Goal: Communication & Community: Answer question/provide support

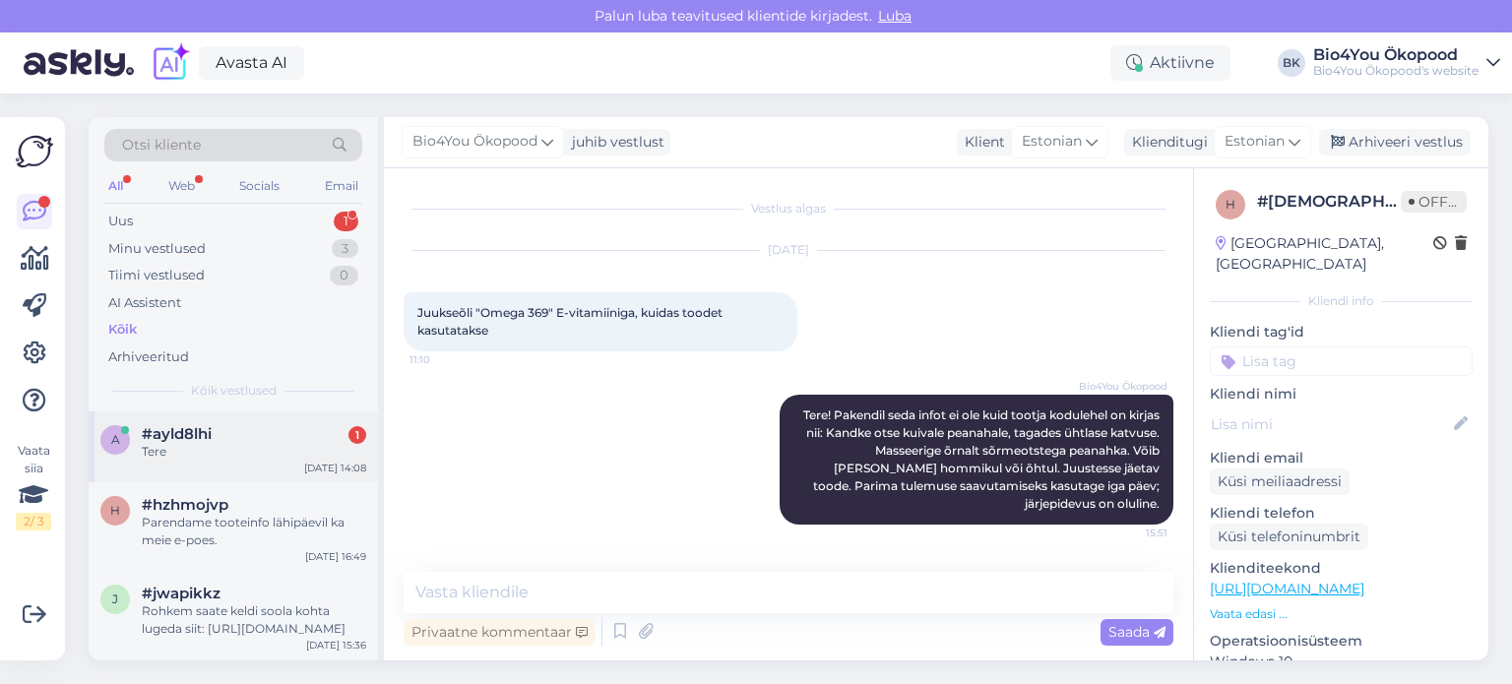
scroll to position [237, 0]
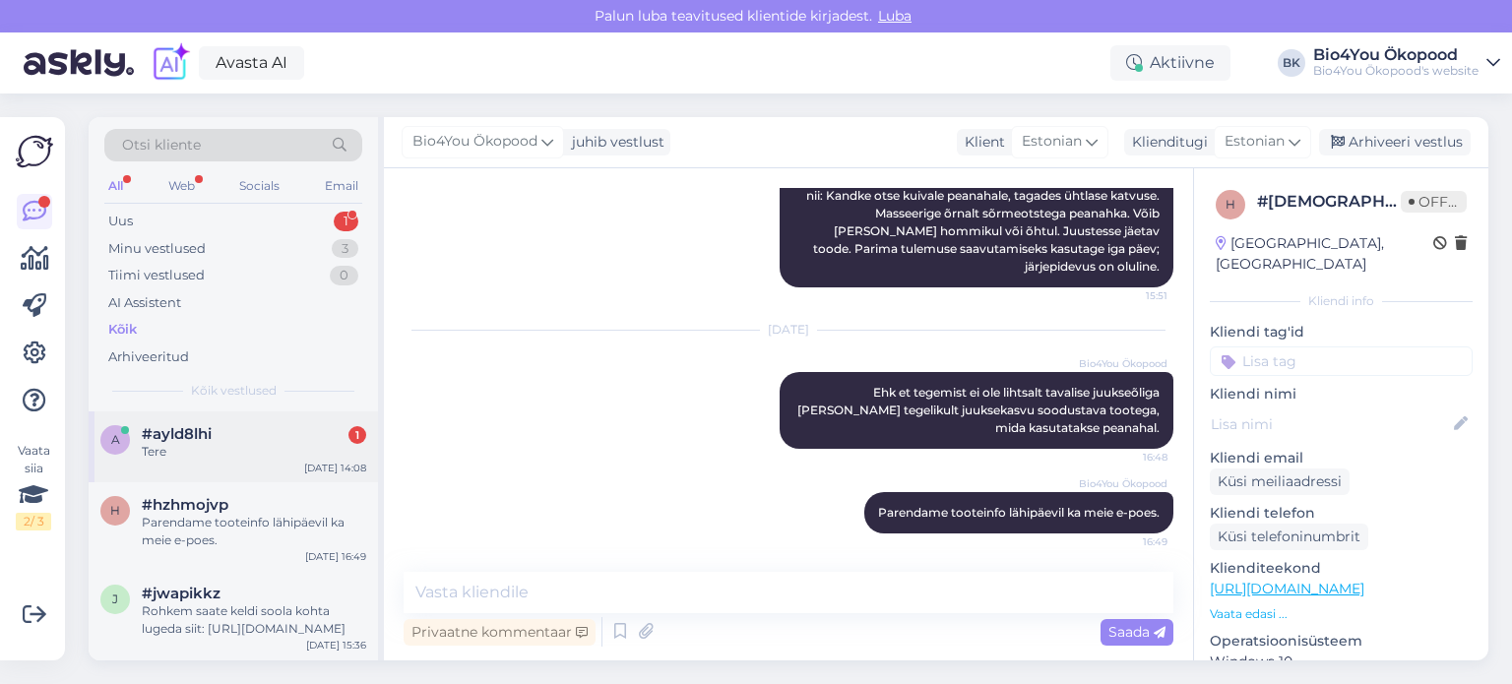
click at [230, 439] on div "#ayld8lhi 1" at bounding box center [254, 434] width 225 height 18
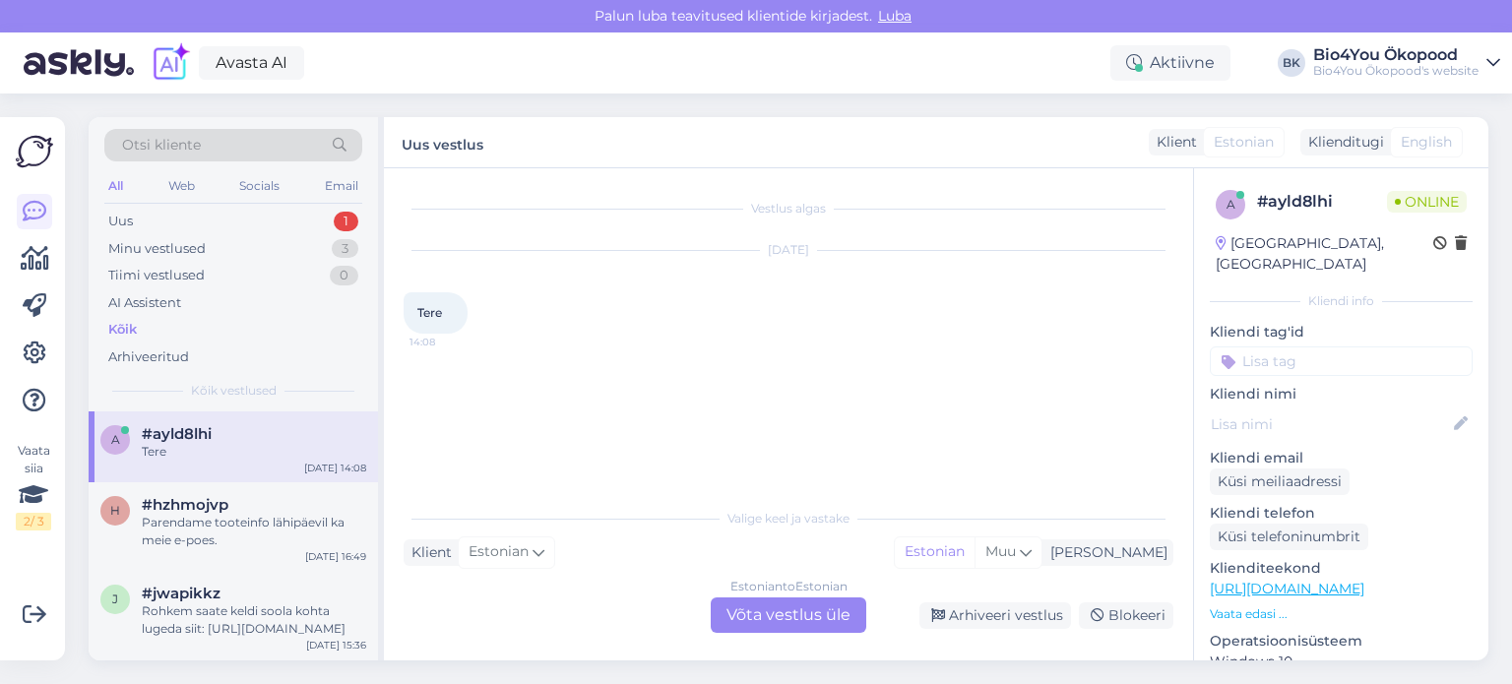
click at [778, 619] on div "Estonian to Estonian Võta vestlus üle" at bounding box center [789, 615] width 156 height 35
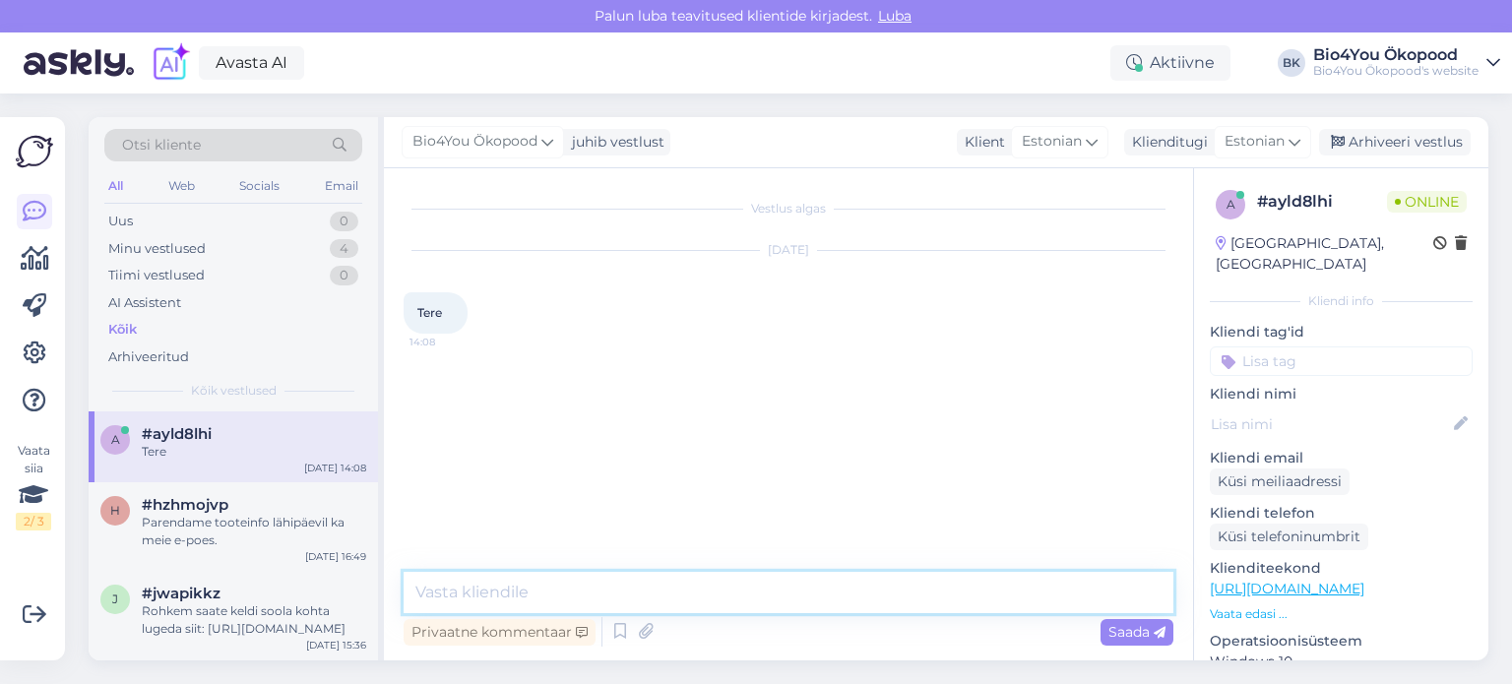
click at [526, 597] on textarea at bounding box center [789, 592] width 770 height 41
type textarea "Tere!"
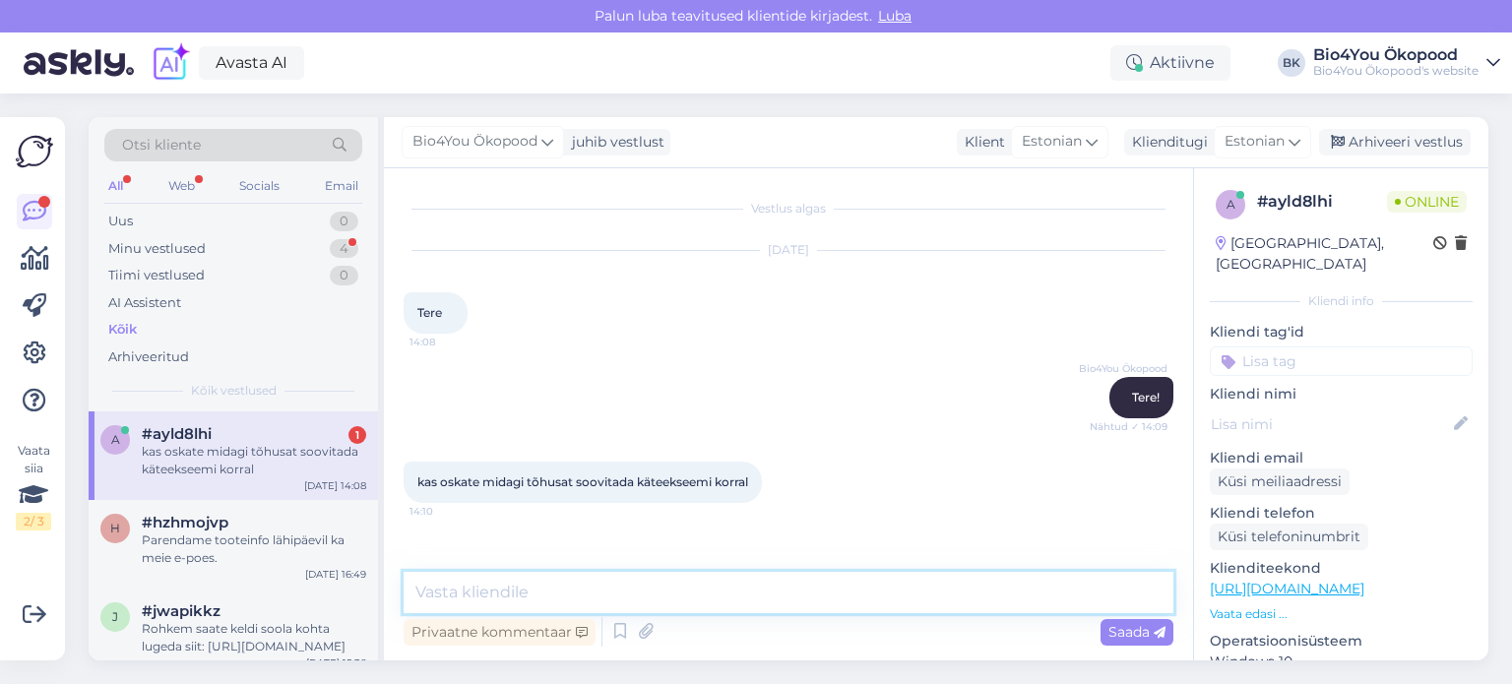
scroll to position [55, 0]
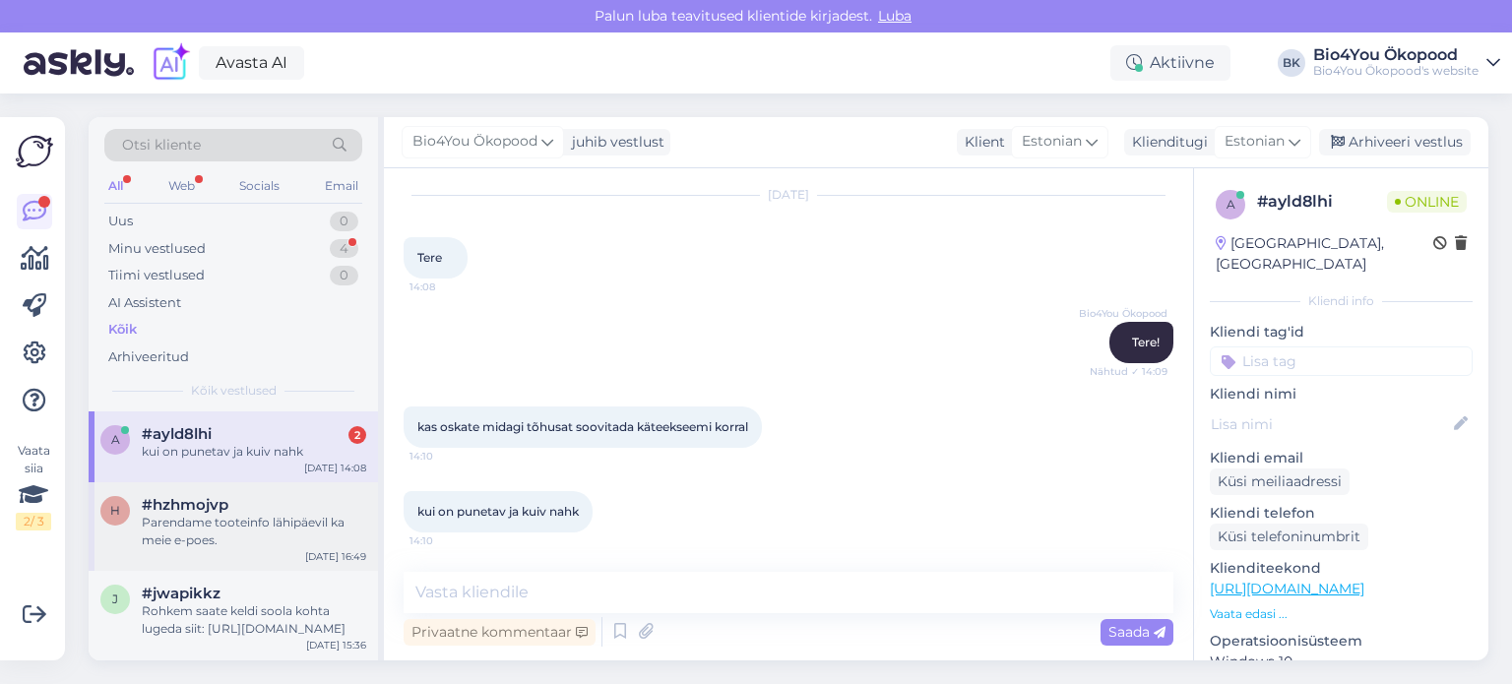
click at [209, 517] on div "Parendame tooteinfo lähipäevil ka meie e-poes." at bounding box center [254, 531] width 225 height 35
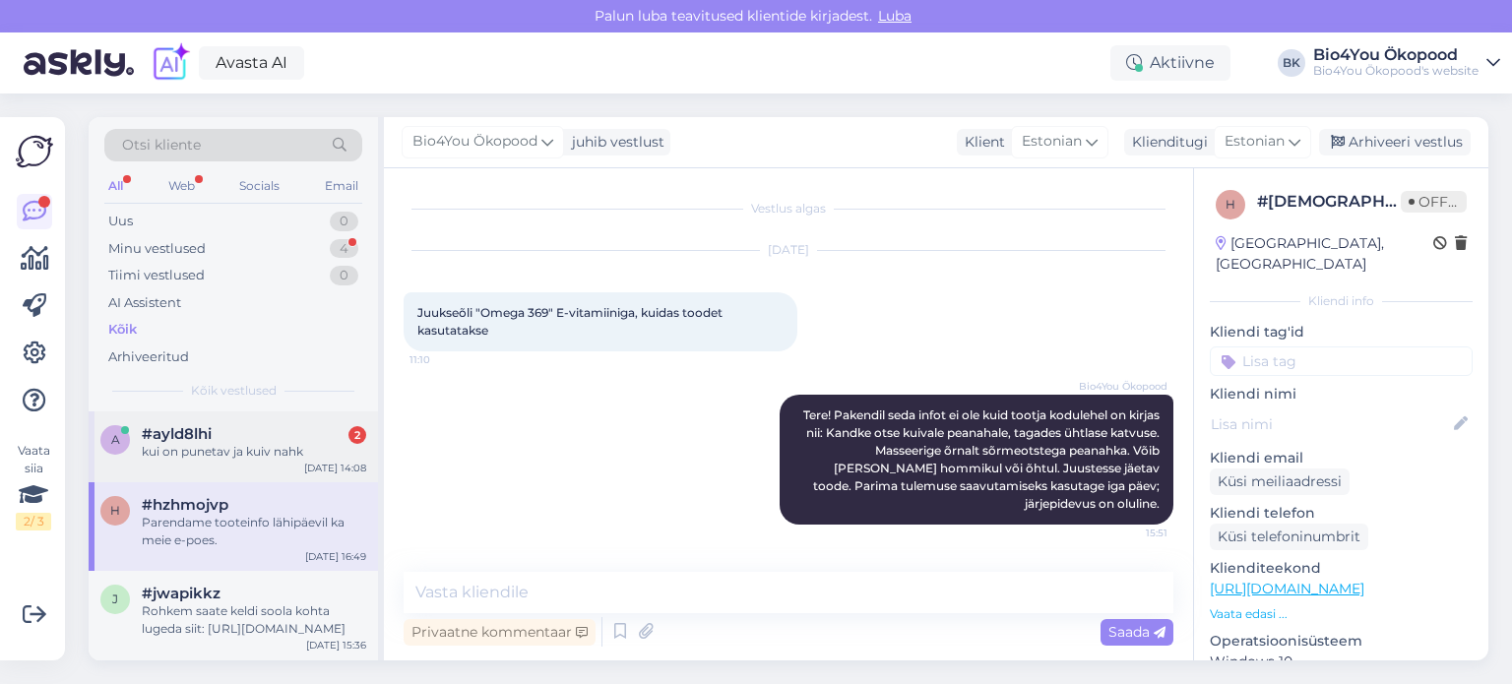
scroll to position [238, 0]
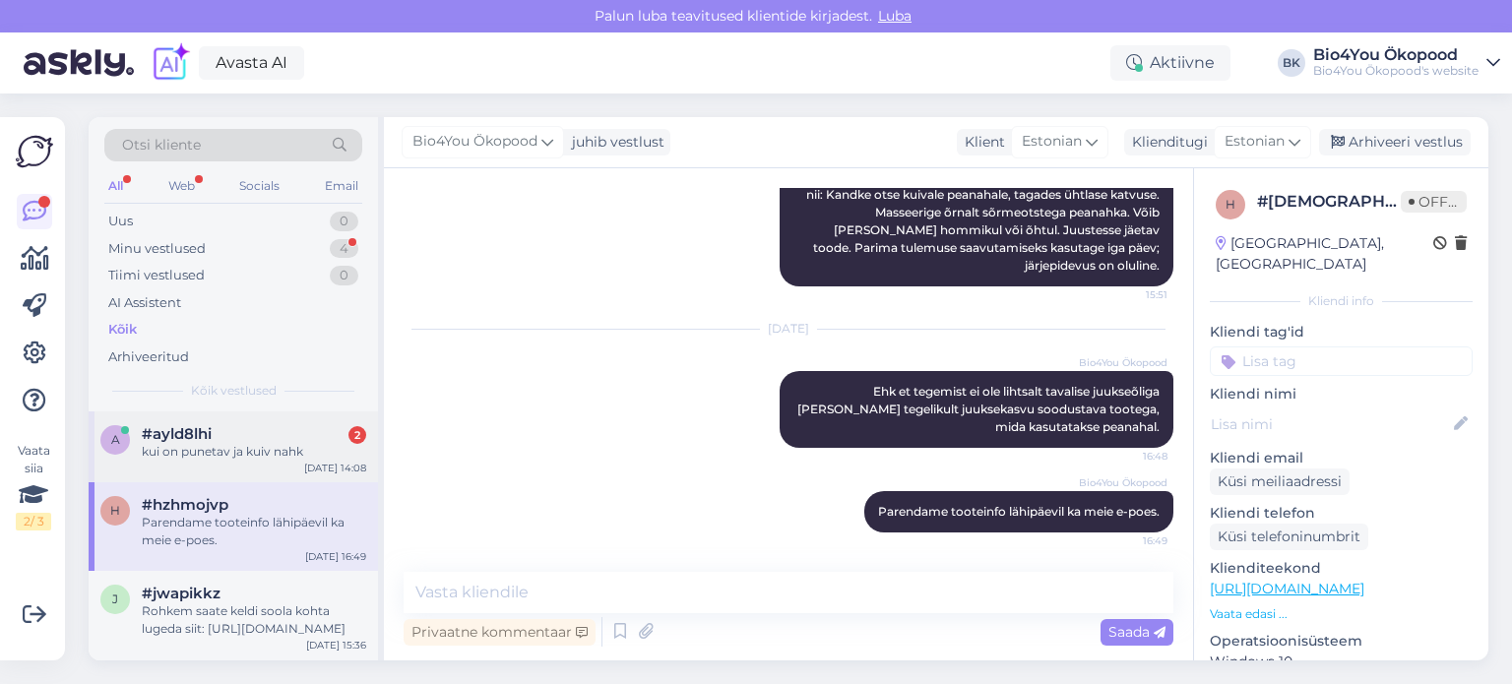
click at [228, 448] on div "kui on punetav ja kuiv nahk" at bounding box center [254, 452] width 225 height 18
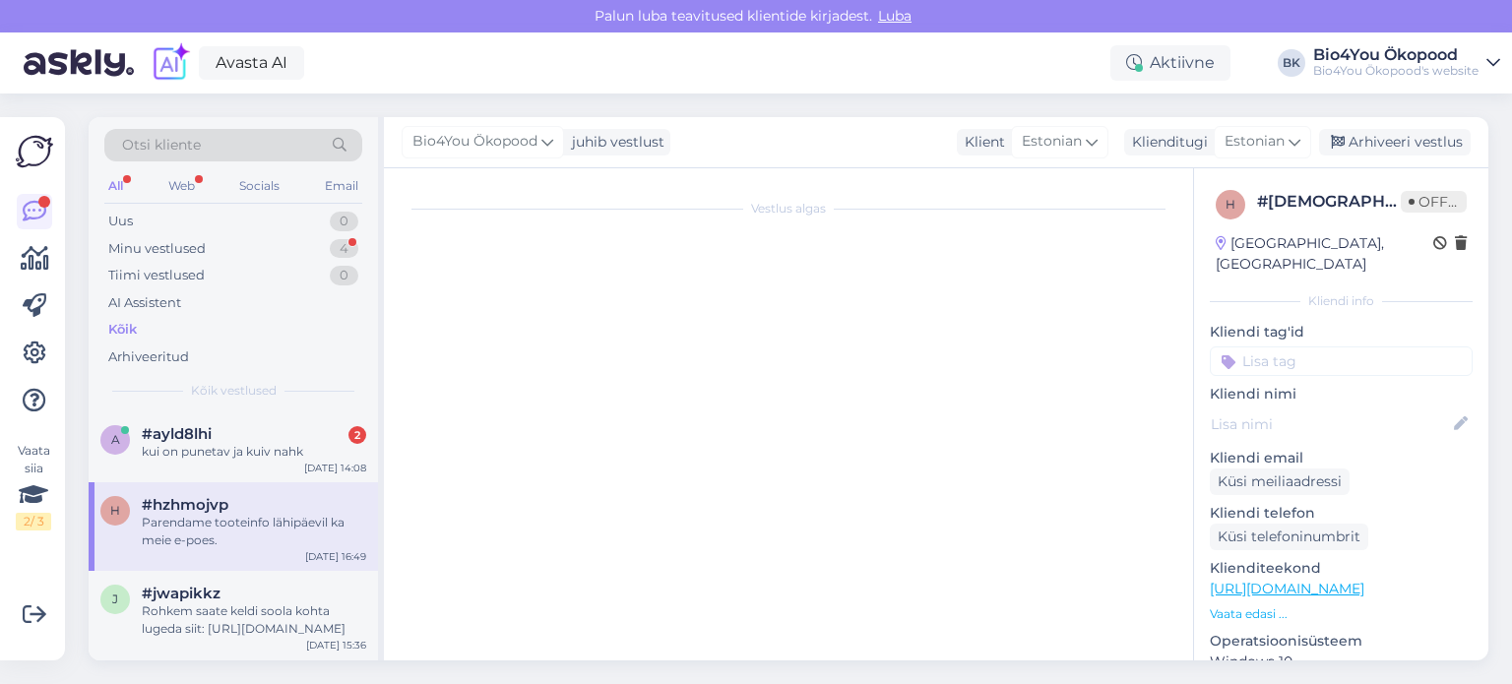
scroll to position [41, 0]
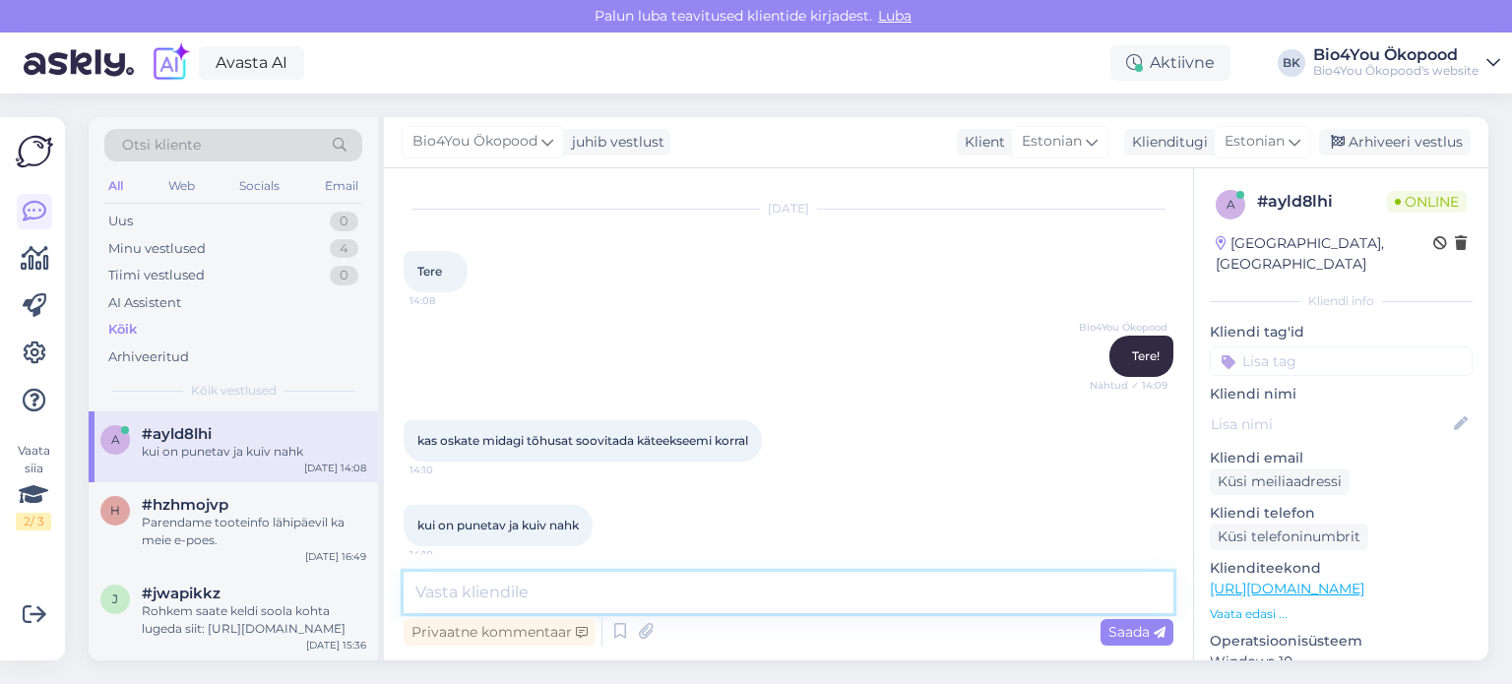
click at [520, 598] on textarea at bounding box center [789, 592] width 770 height 41
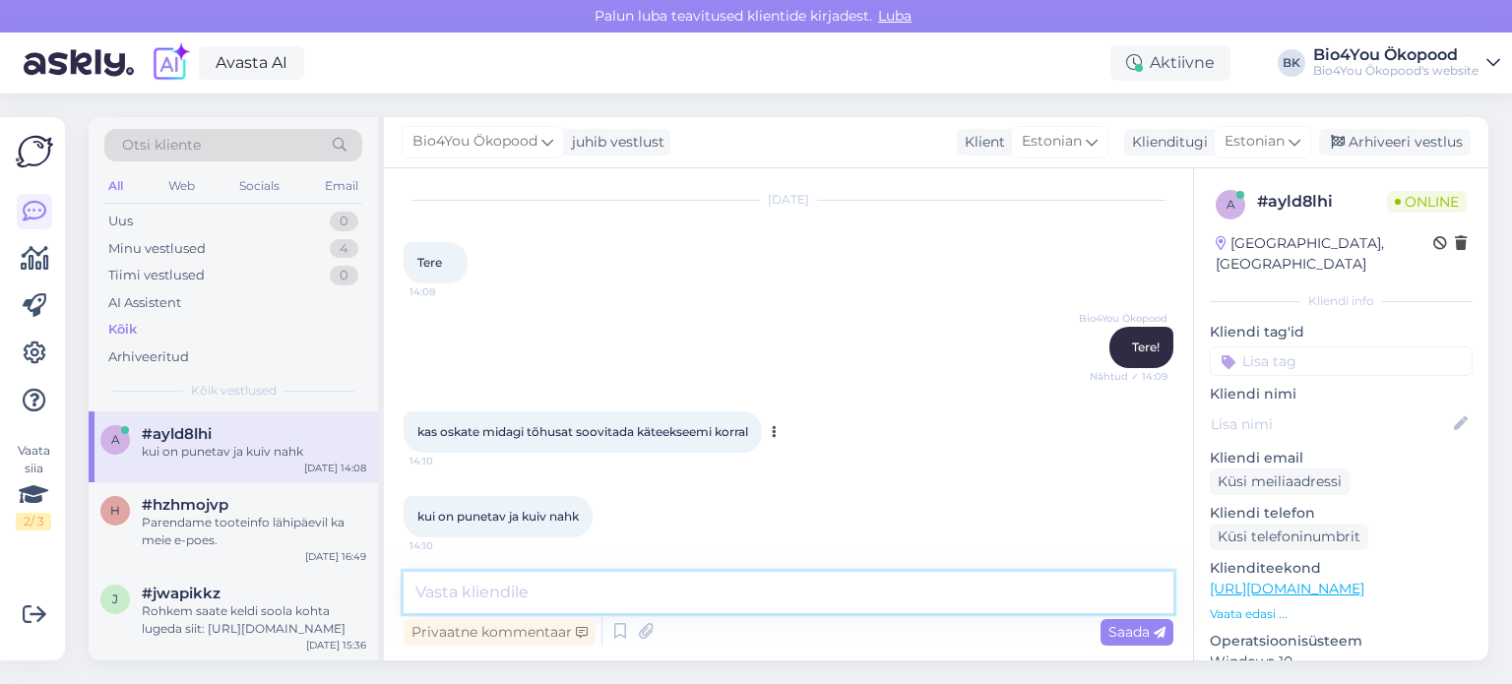
scroll to position [55, 0]
click at [473, 611] on textarea at bounding box center [789, 592] width 770 height 41
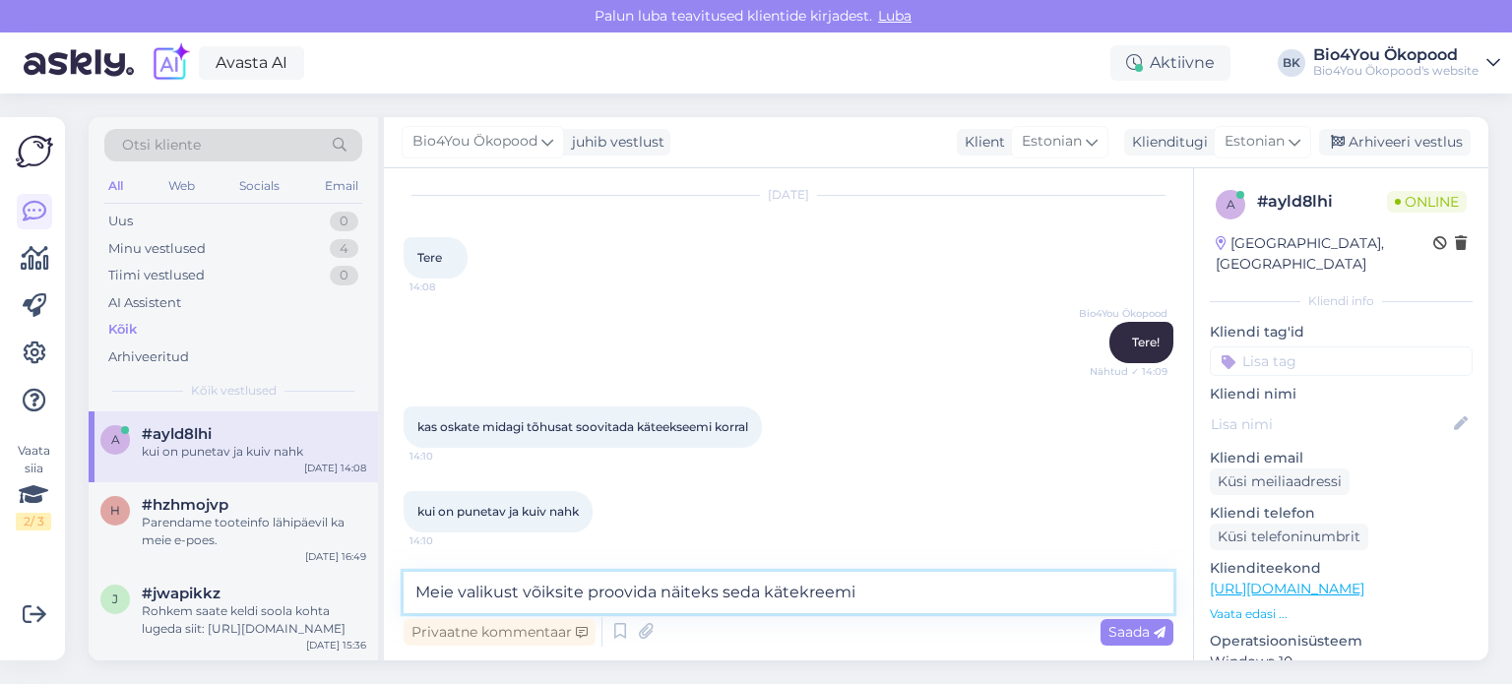
paste textarea "[URL][DOMAIN_NAME]"
type textarea "Meie valikust võiksite proovida näiteks seda kätekreemi [URL][DOMAIN_NAME]"
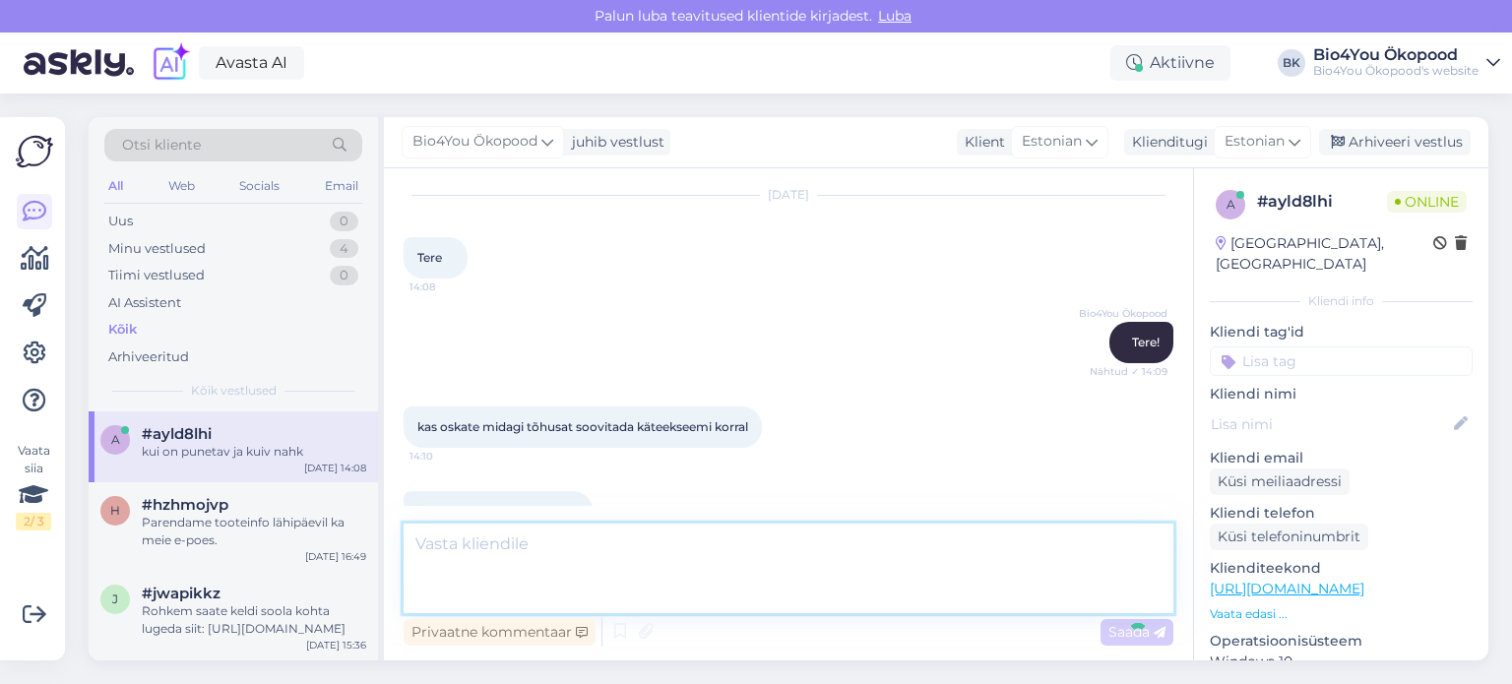
scroll to position [193, 0]
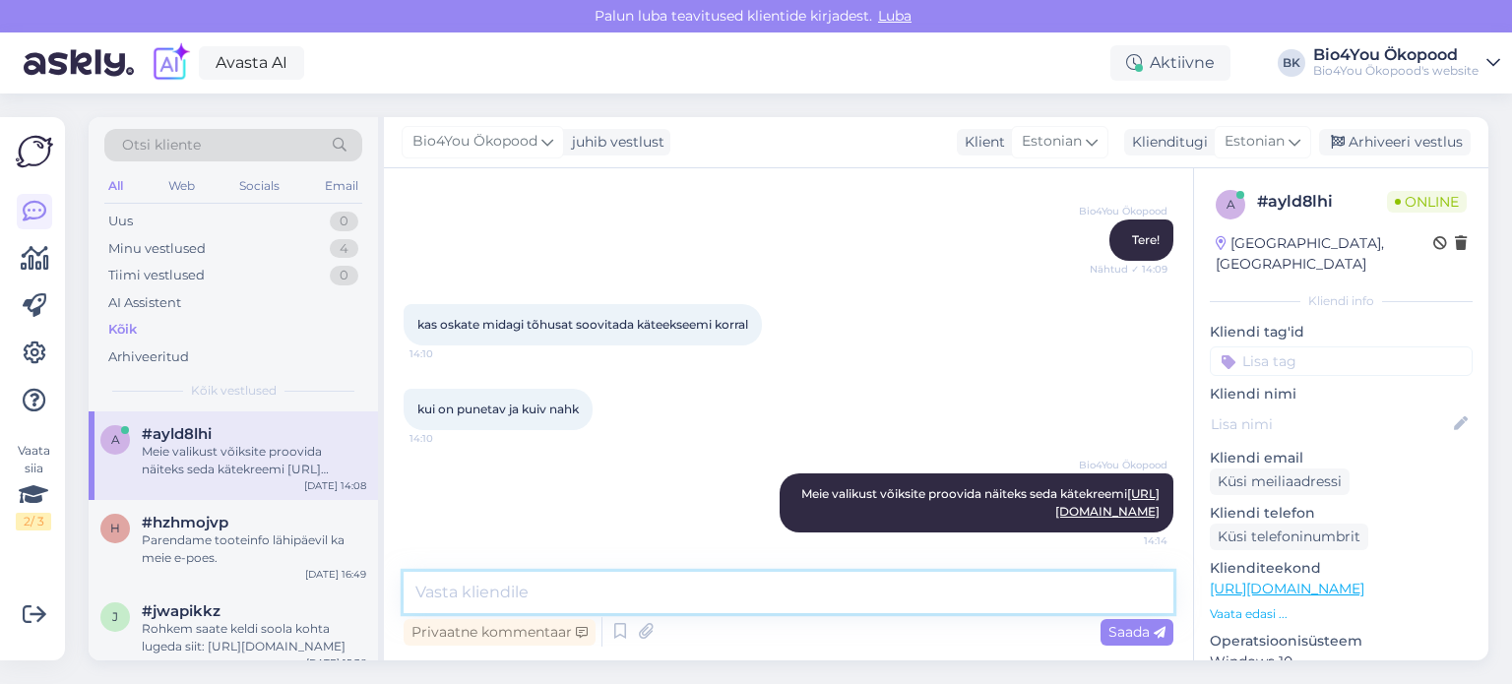
click at [857, 587] on textarea at bounding box center [789, 592] width 770 height 41
paste textarea "[URL][DOMAIN_NAME]"
type textarea "Emuõli [URL][DOMAIN_NAME]"
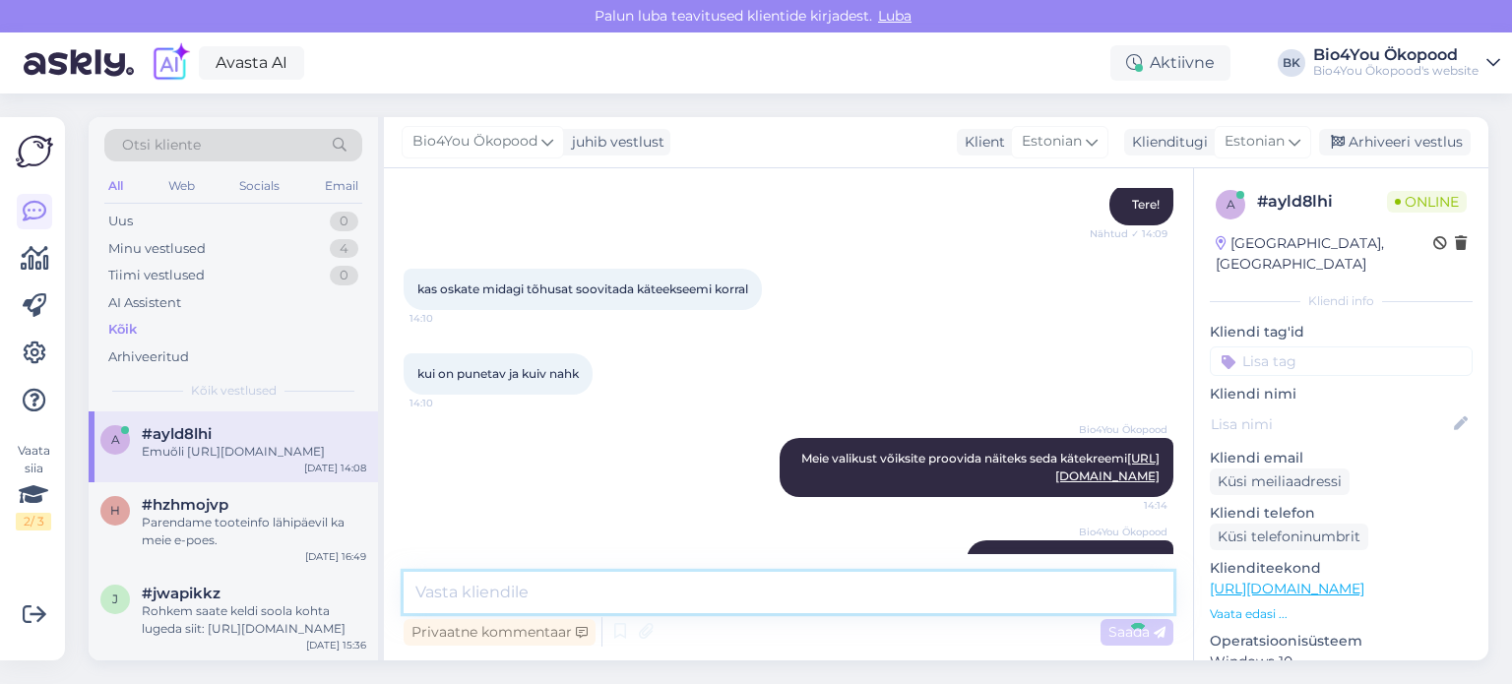
scroll to position [295, 0]
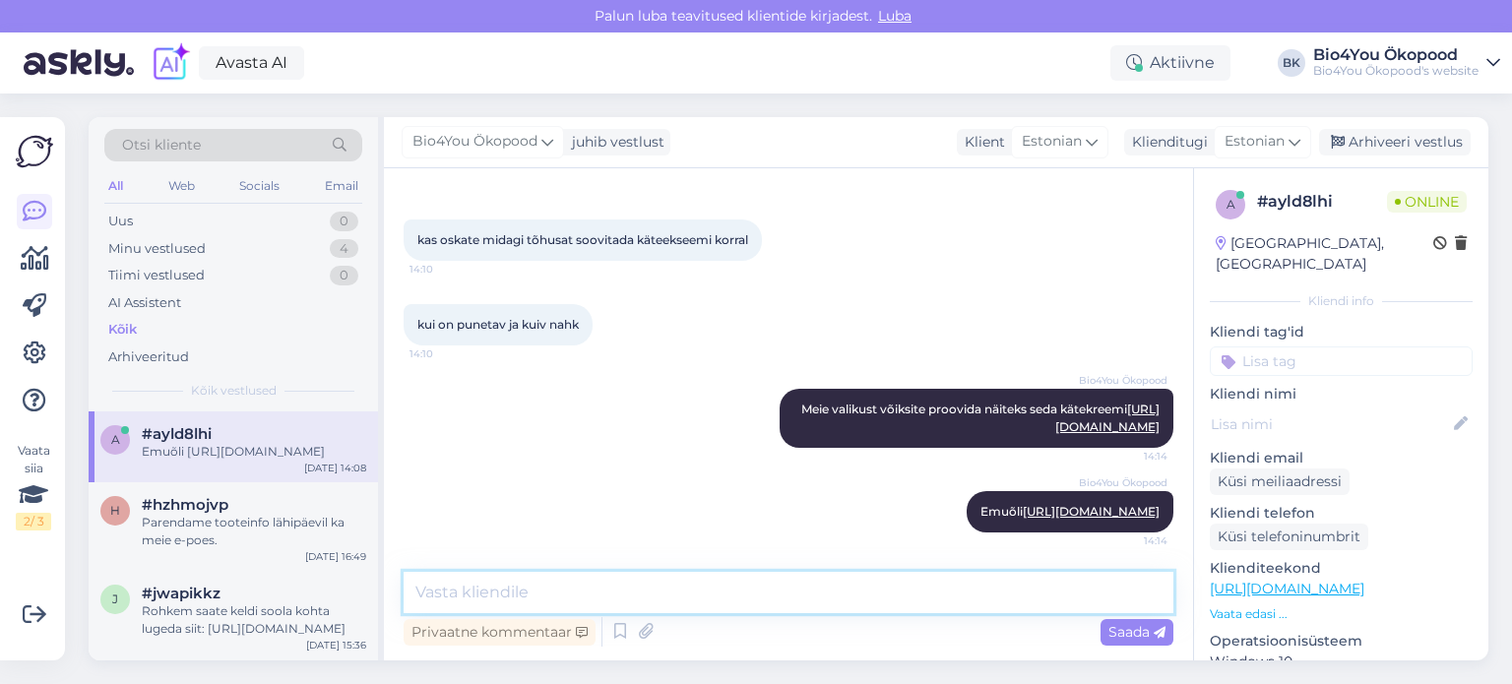
click at [674, 594] on textarea at bounding box center [789, 592] width 770 height 41
paste textarea "[URL][DOMAIN_NAME]"
type textarea "Või näiteks [PERSON_NAME] [URL][DOMAIN_NAME]"
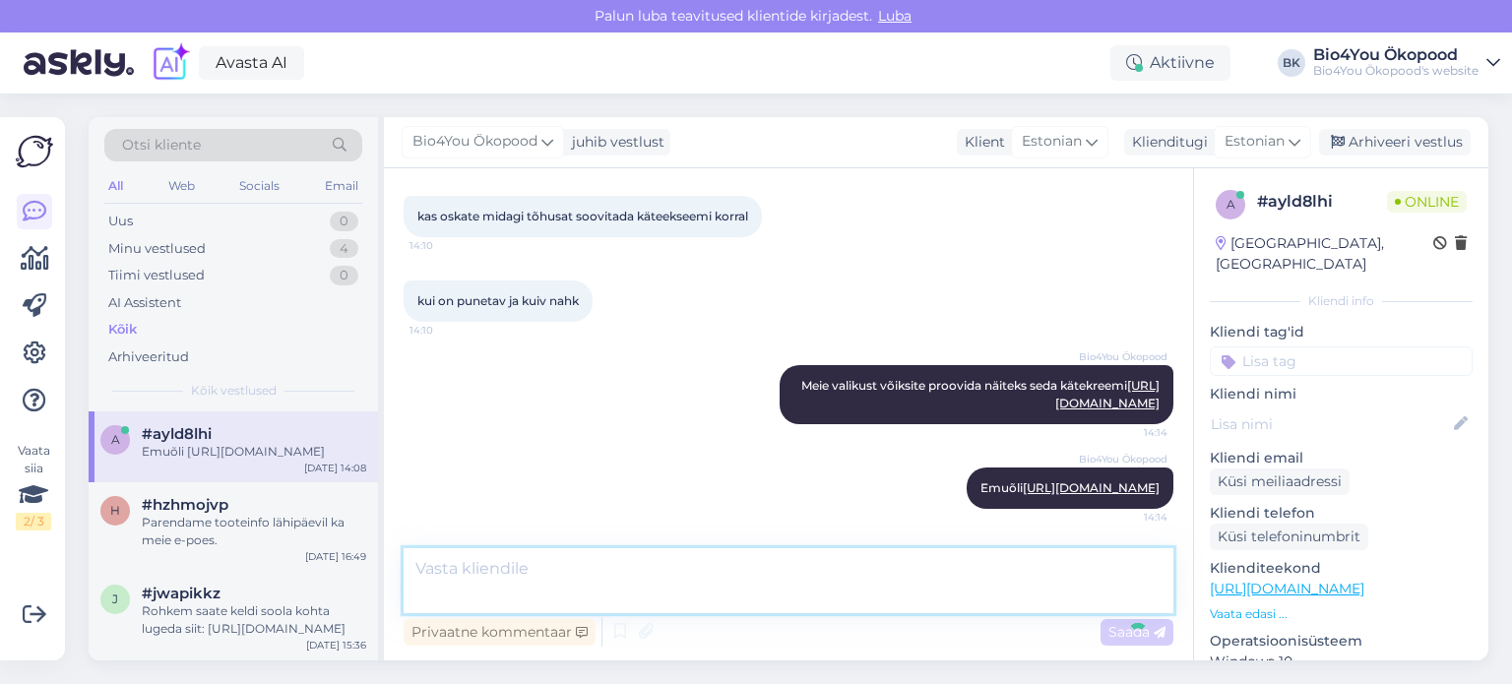
scroll to position [398, 0]
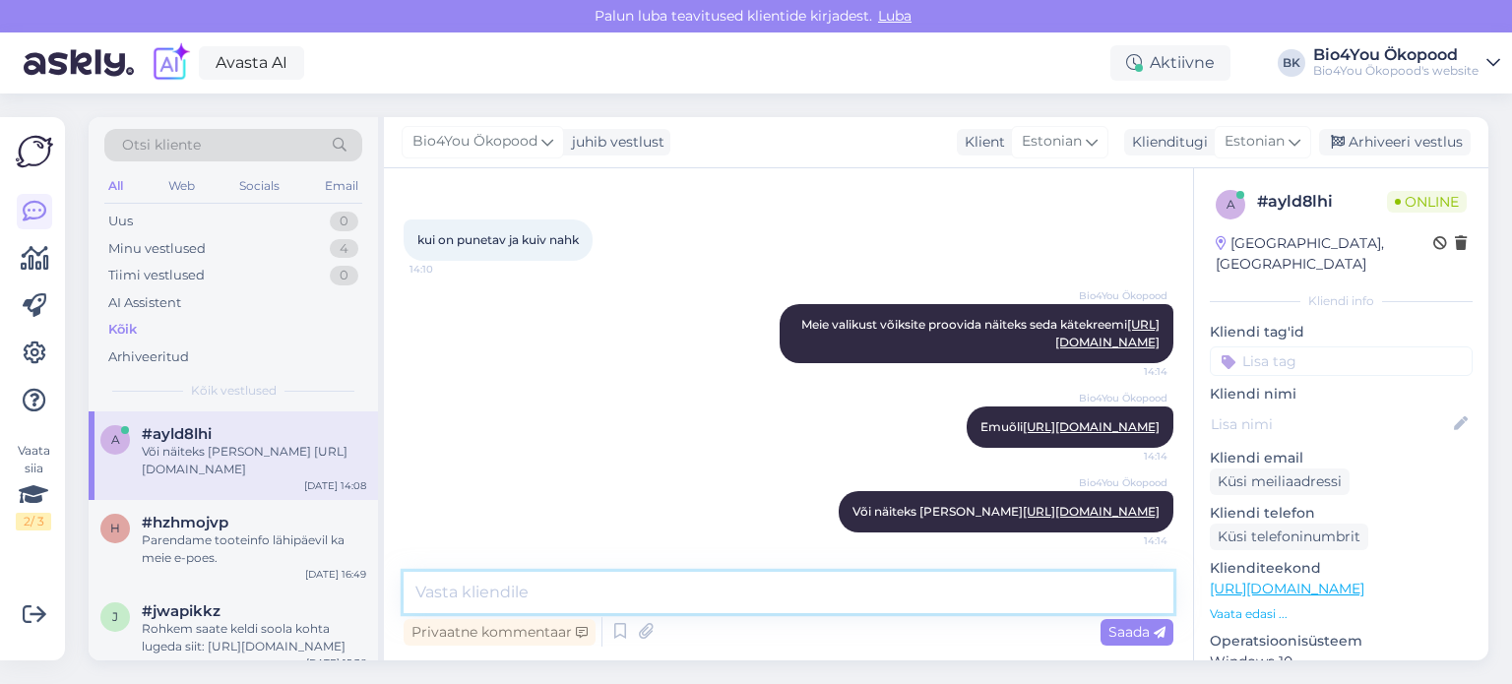
click at [890, 610] on textarea at bounding box center [789, 592] width 770 height 41
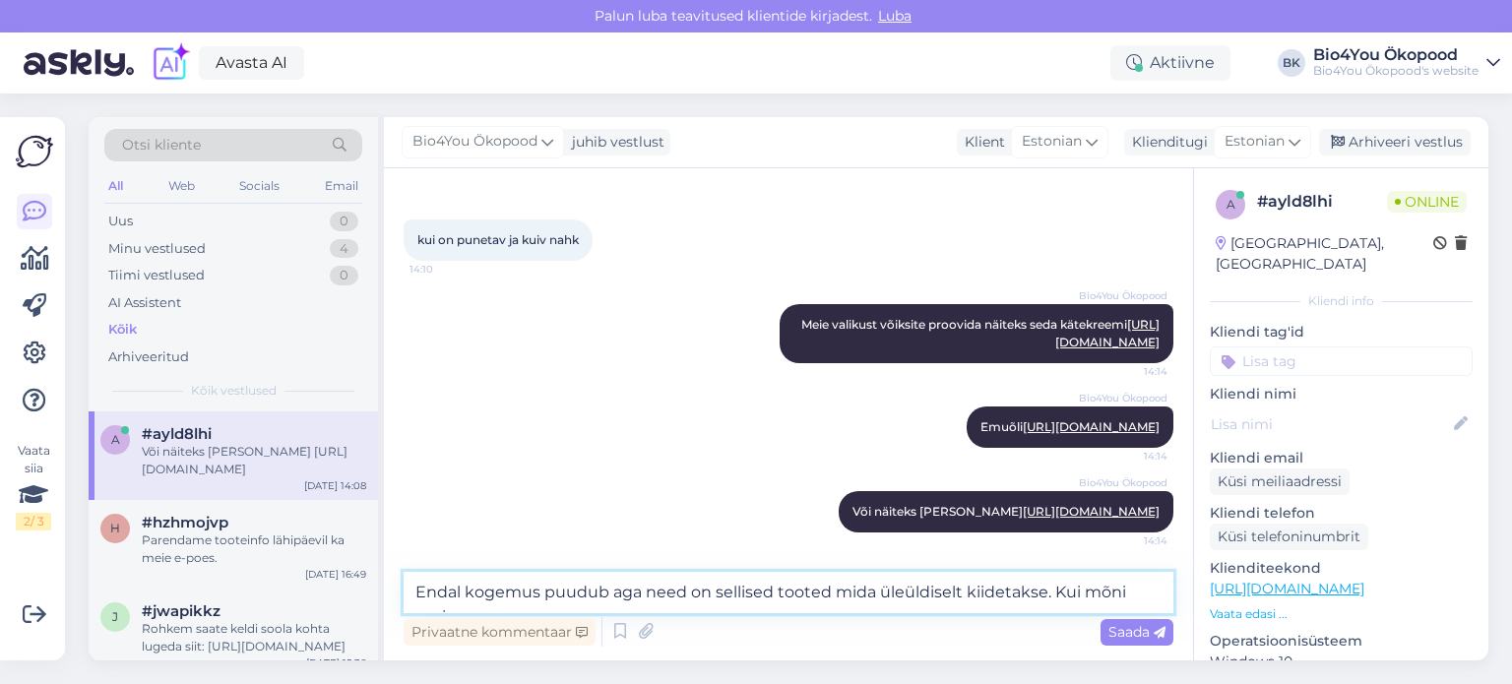
scroll to position [421, 0]
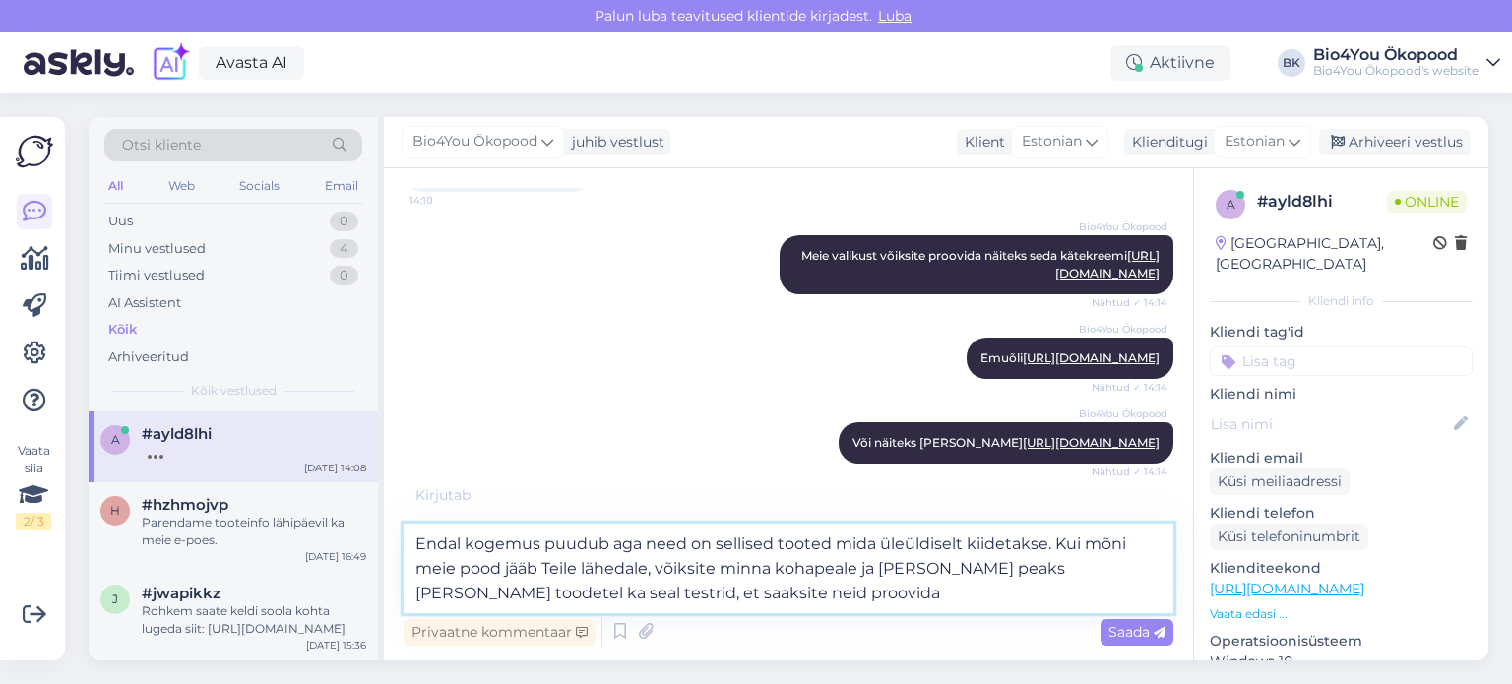
type textarea "Endal kogemus puudub aga need on sellised tooted mida üleüldiselt kiidetakse. K…"
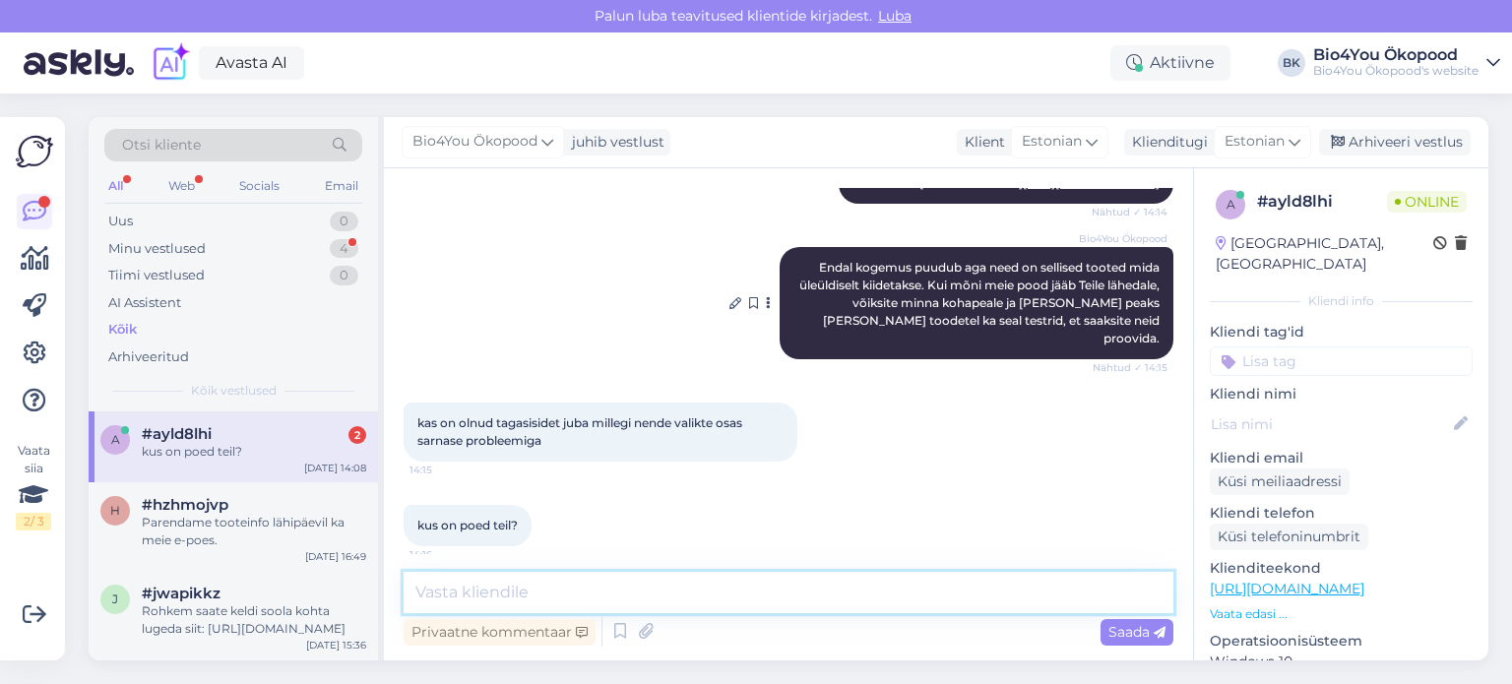
scroll to position [740, 0]
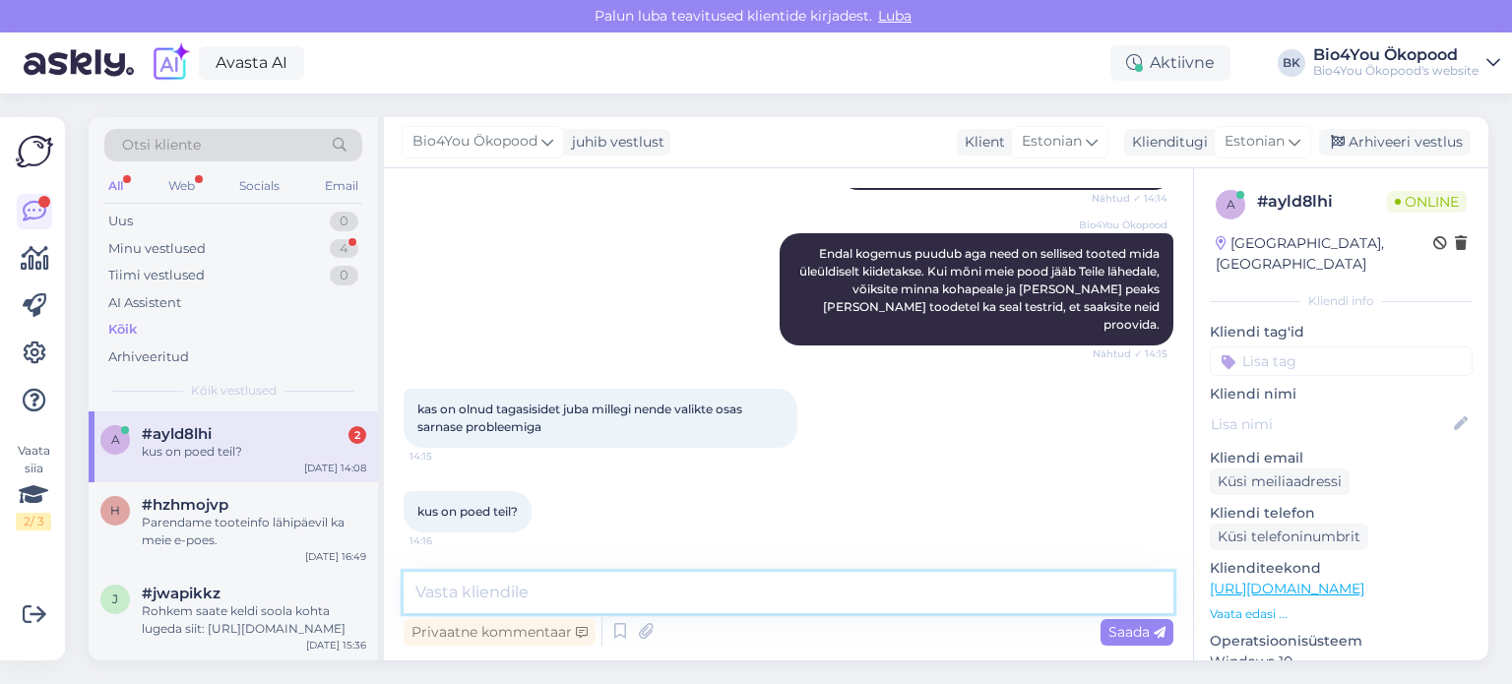
click at [496, 594] on textarea at bounding box center [789, 592] width 770 height 41
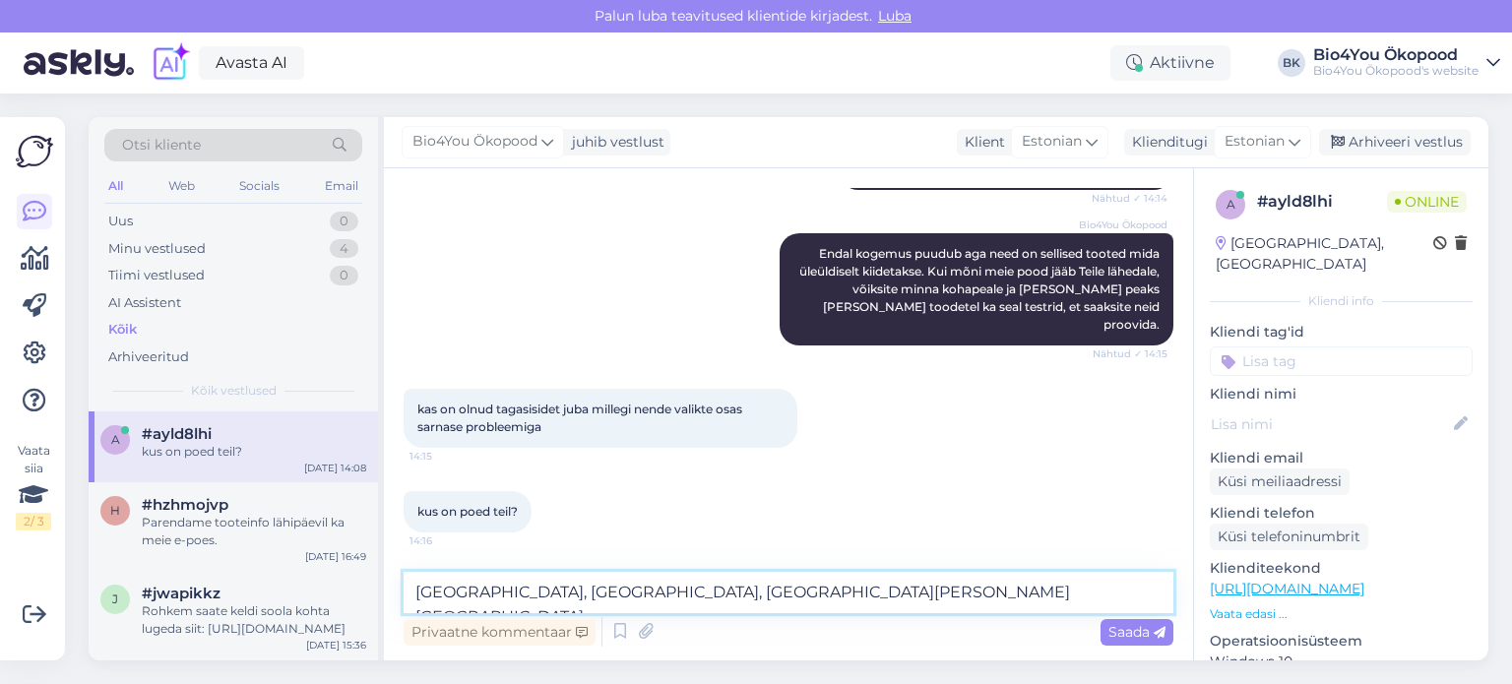
type textarea "[GEOGRAPHIC_DATA], [GEOGRAPHIC_DATA], [GEOGRAPHIC_DATA][PERSON_NAME] [GEOGRAPHI…"
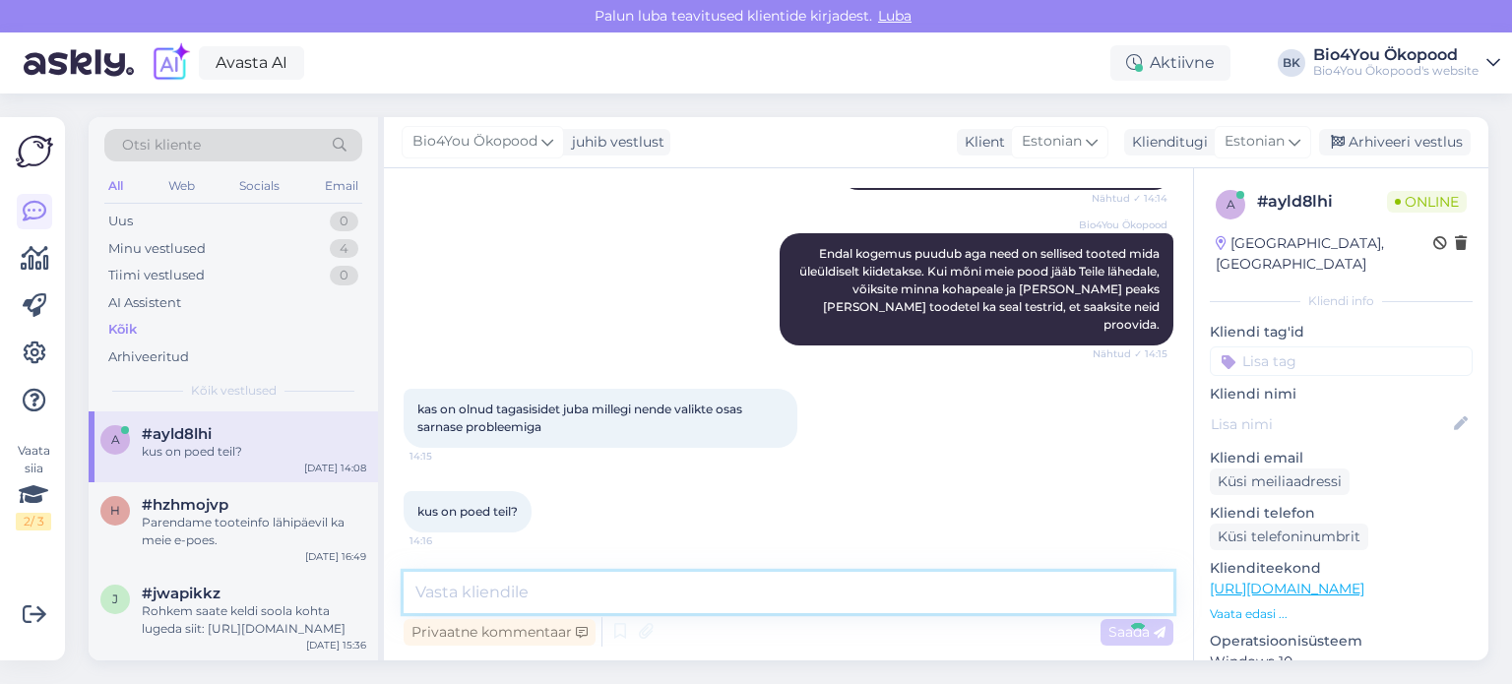
scroll to position [825, 0]
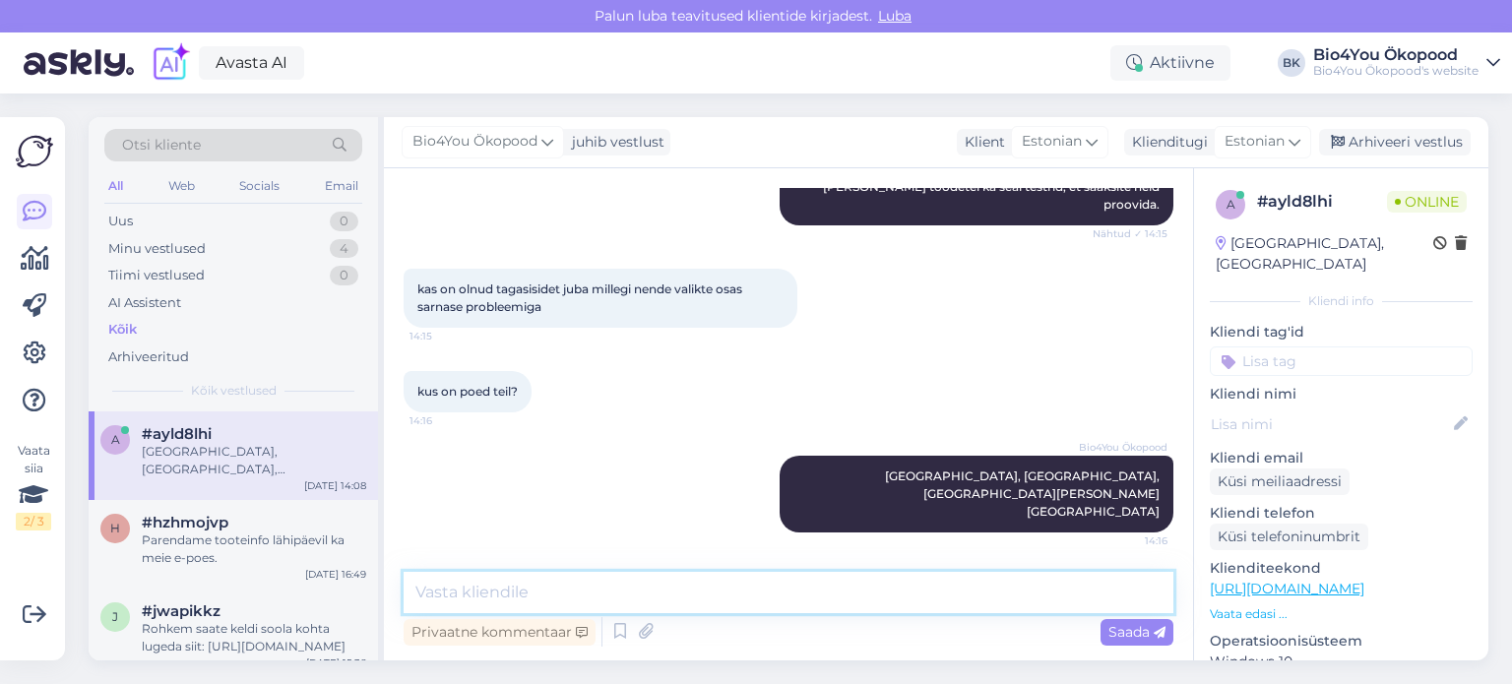
click at [677, 595] on textarea at bounding box center [789, 592] width 770 height 41
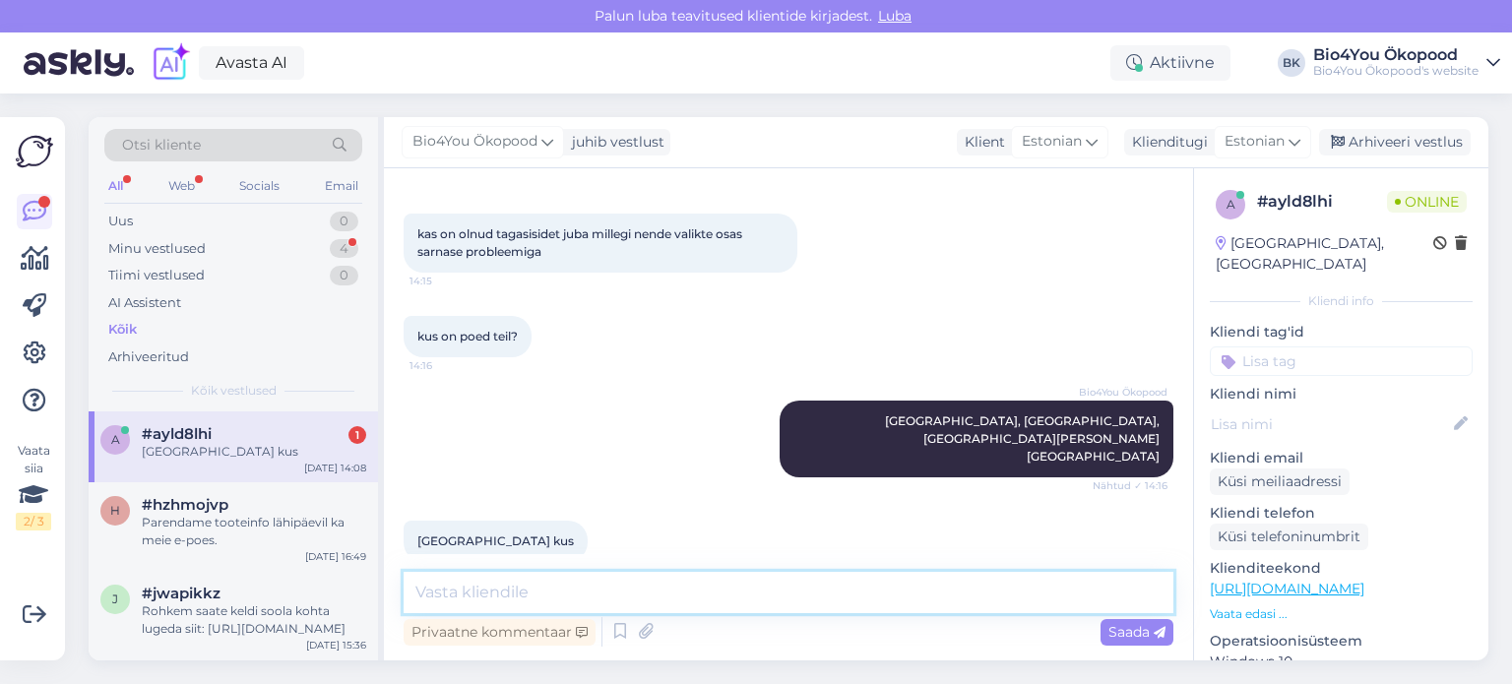
scroll to position [910, 0]
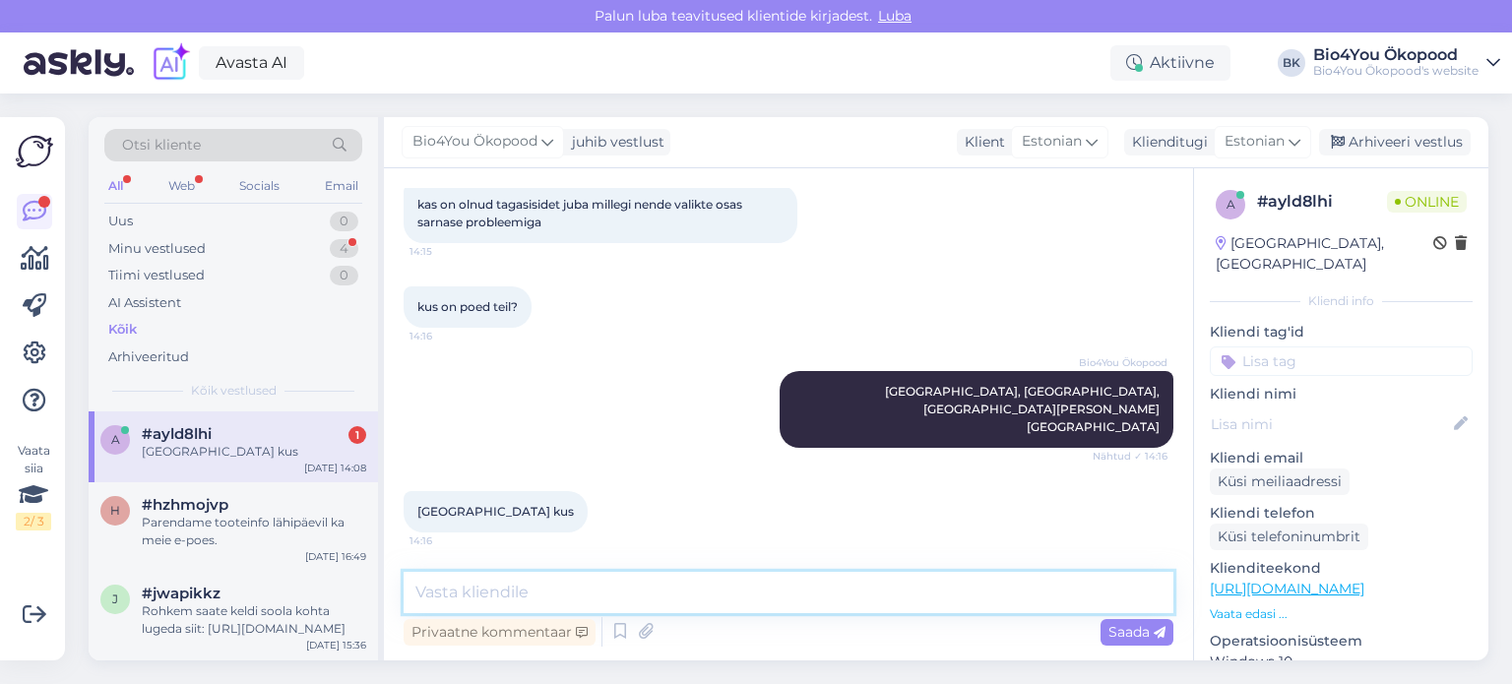
click at [534, 596] on textarea at bounding box center [789, 592] width 770 height 41
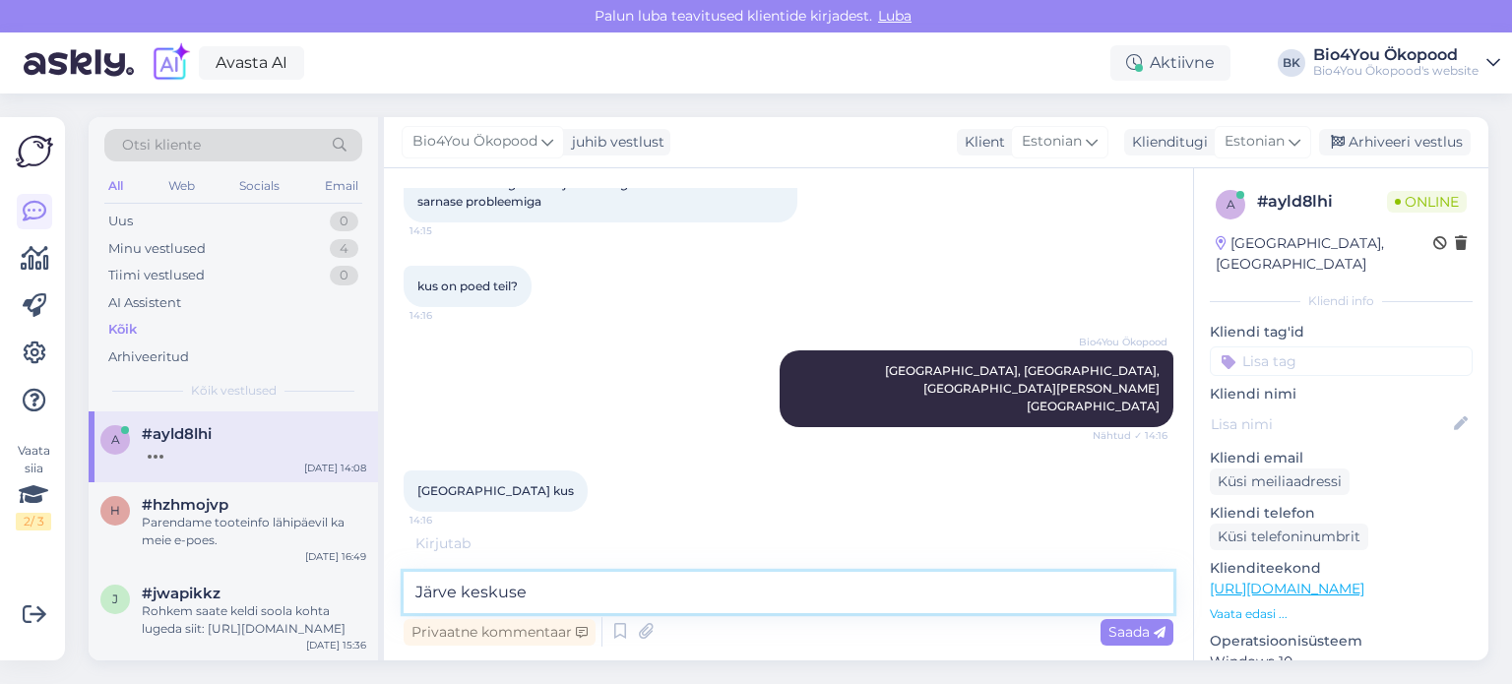
type textarea "Järve keskuses"
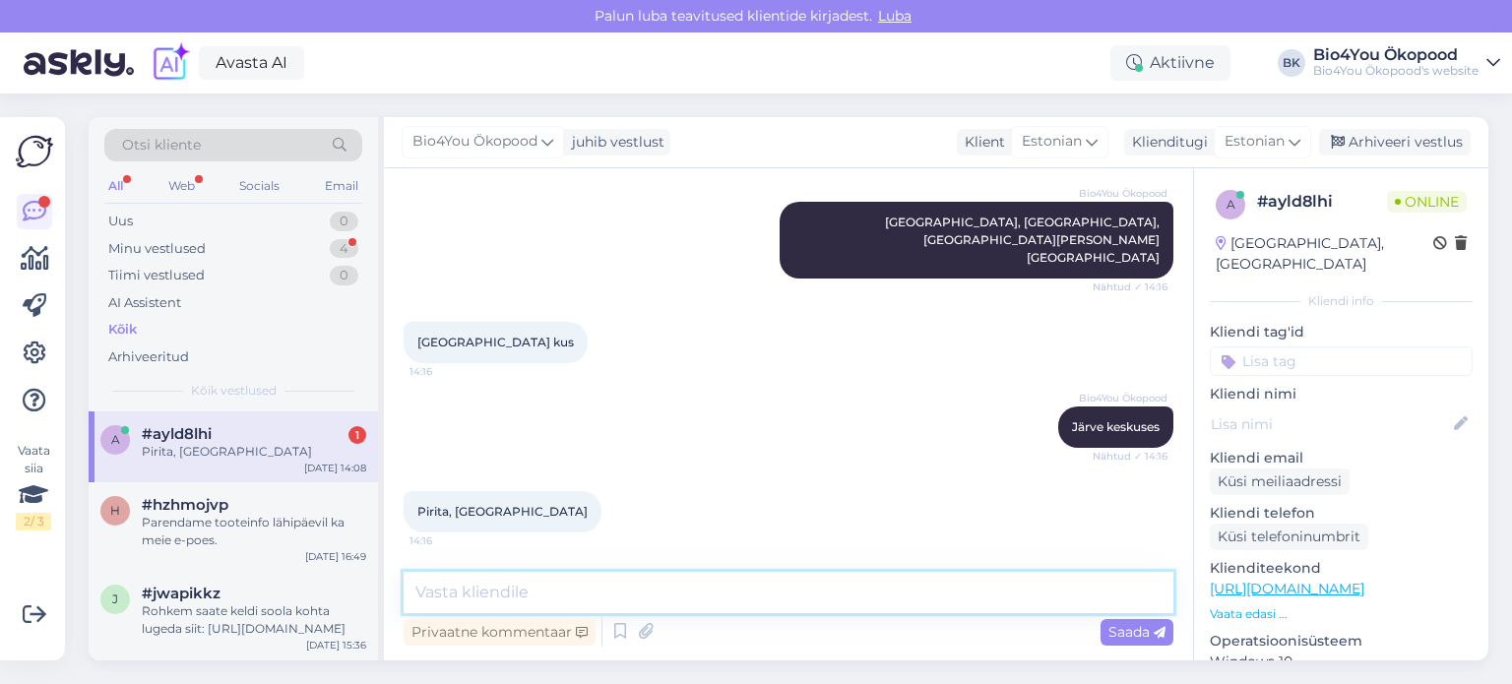
scroll to position [1164, 0]
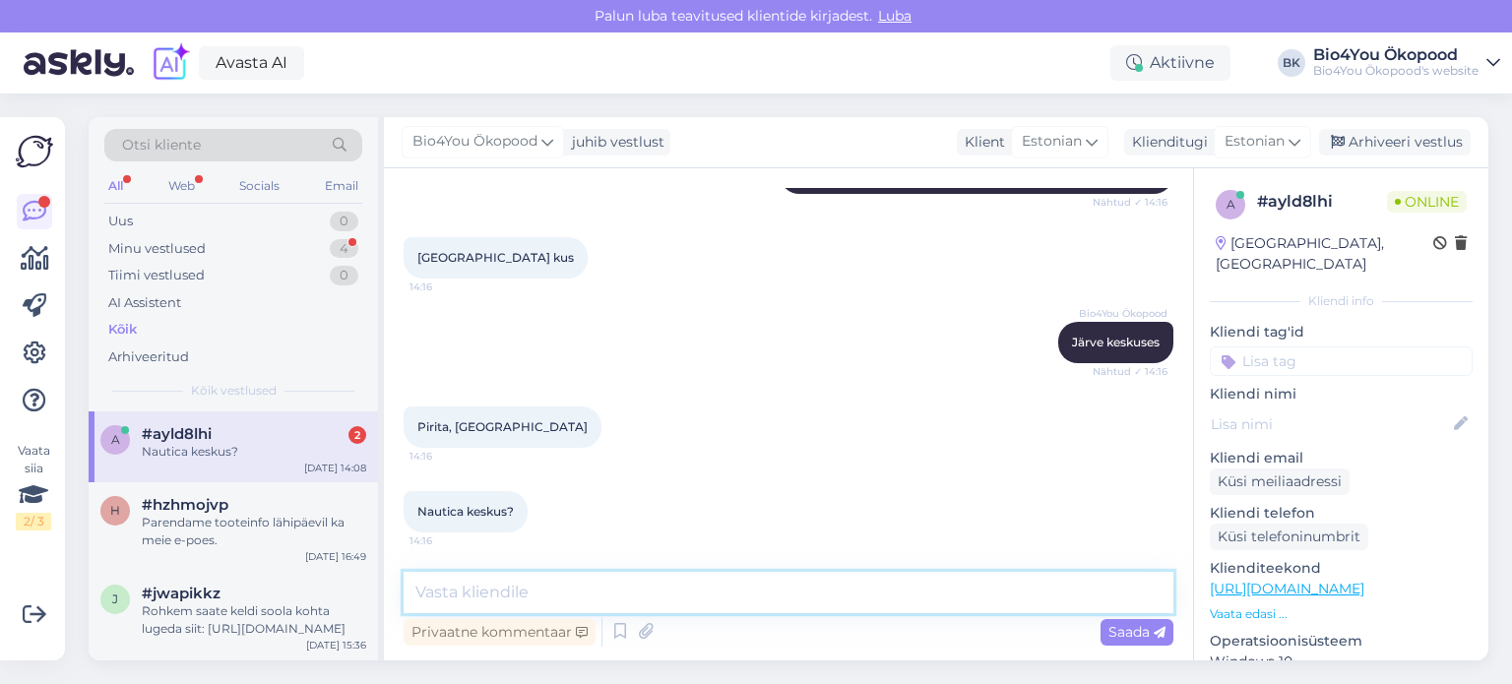
click at [603, 590] on textarea at bounding box center [789, 592] width 770 height 41
type textarea "Kahjuks enam meie poodi seal ei ole."
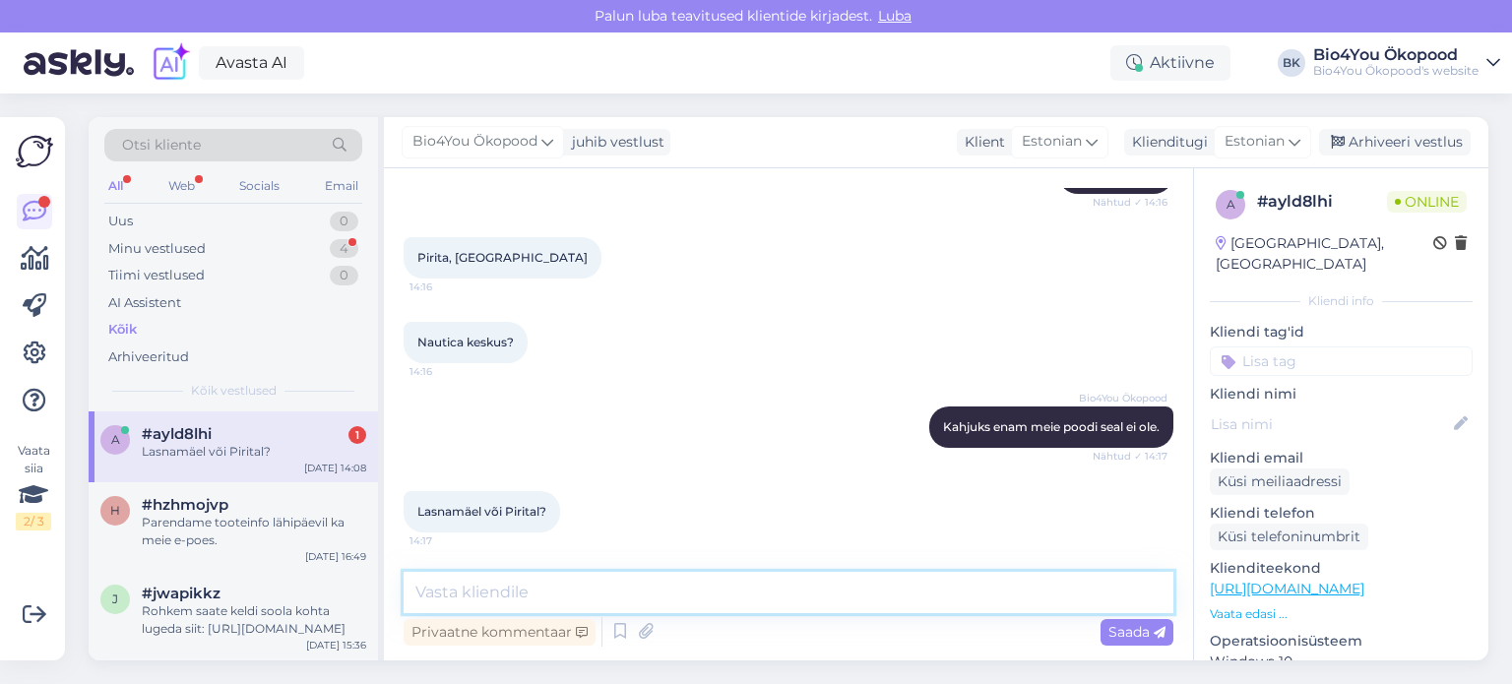
scroll to position [1332, 0]
click at [804, 606] on textarea at bounding box center [789, 592] width 770 height 41
type textarea "Ainult Järve keskuses on pood."
click at [1150, 631] on span "Saada" at bounding box center [1137, 632] width 57 height 18
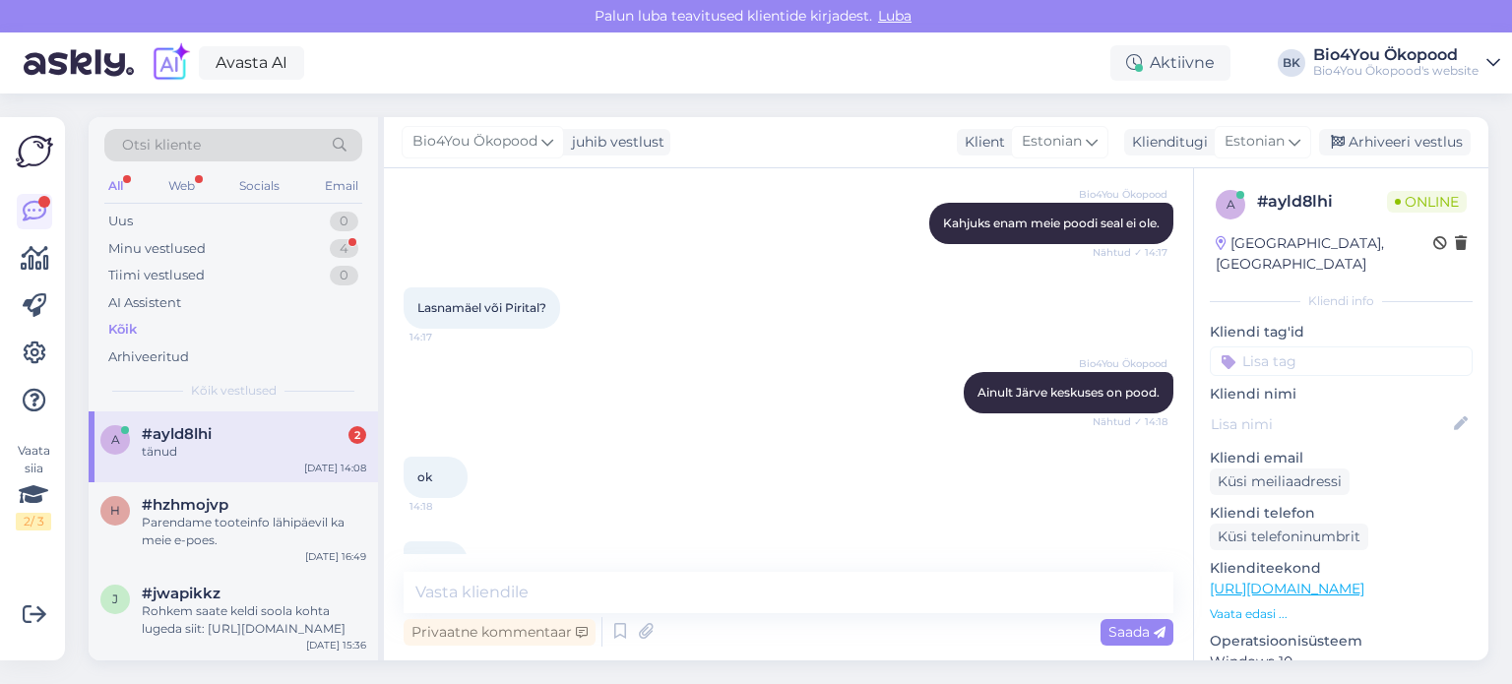
scroll to position [1587, 0]
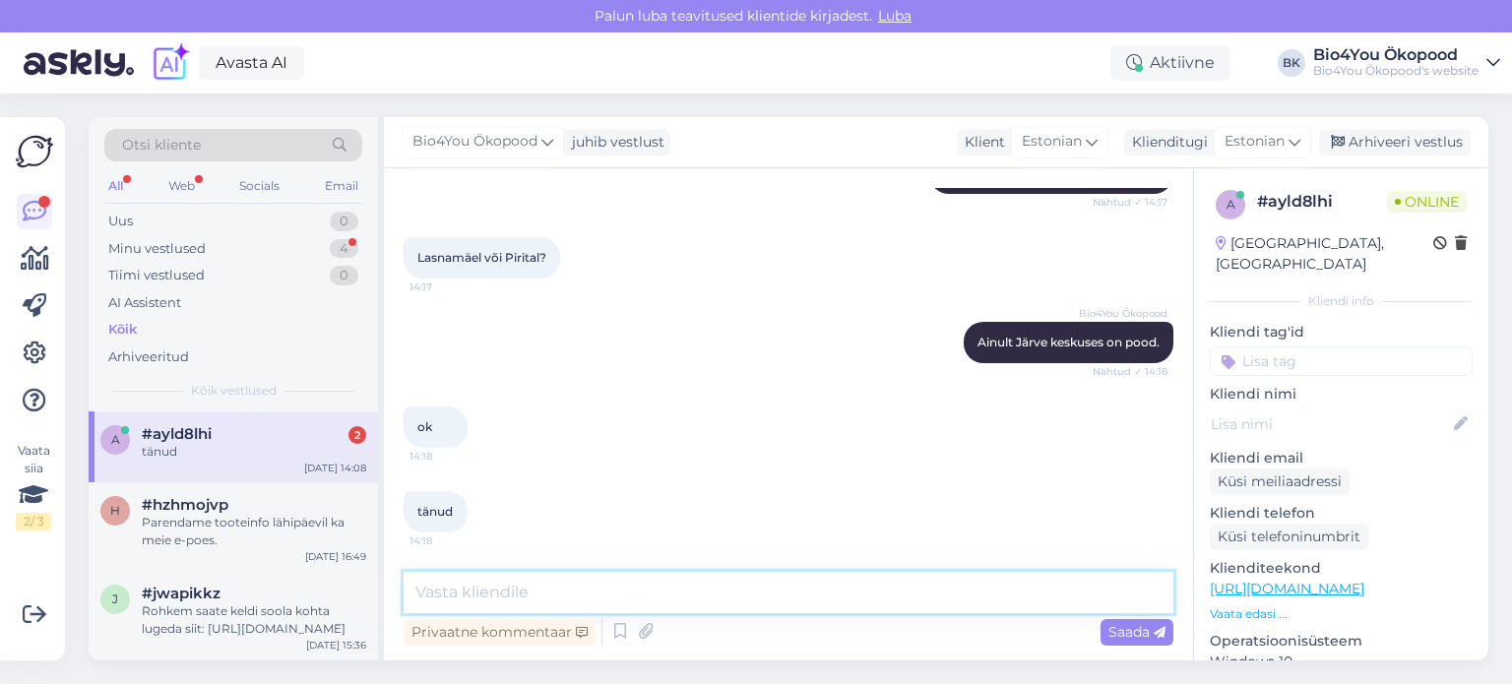
click at [684, 590] on textarea at bounding box center [789, 592] width 770 height 41
type textarea "Ilusat päeva jätku!"
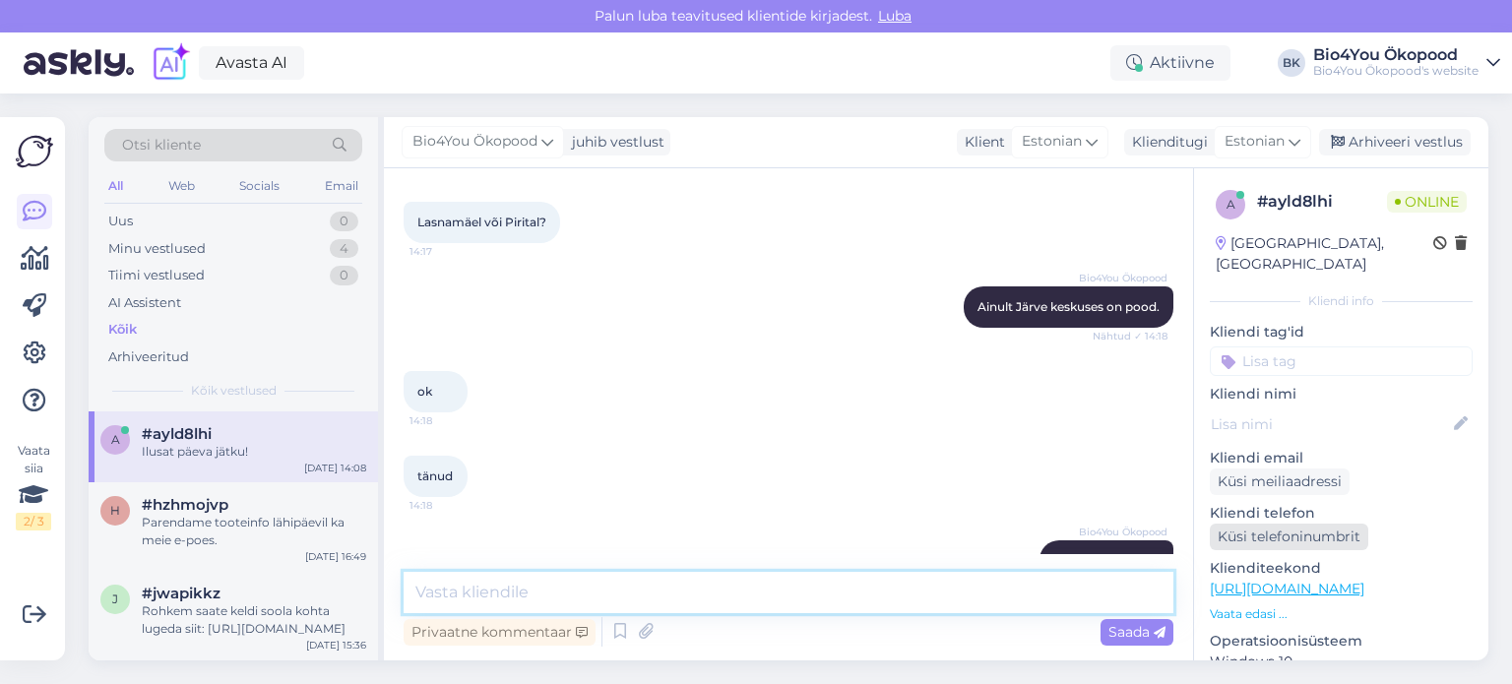
scroll to position [1672, 0]
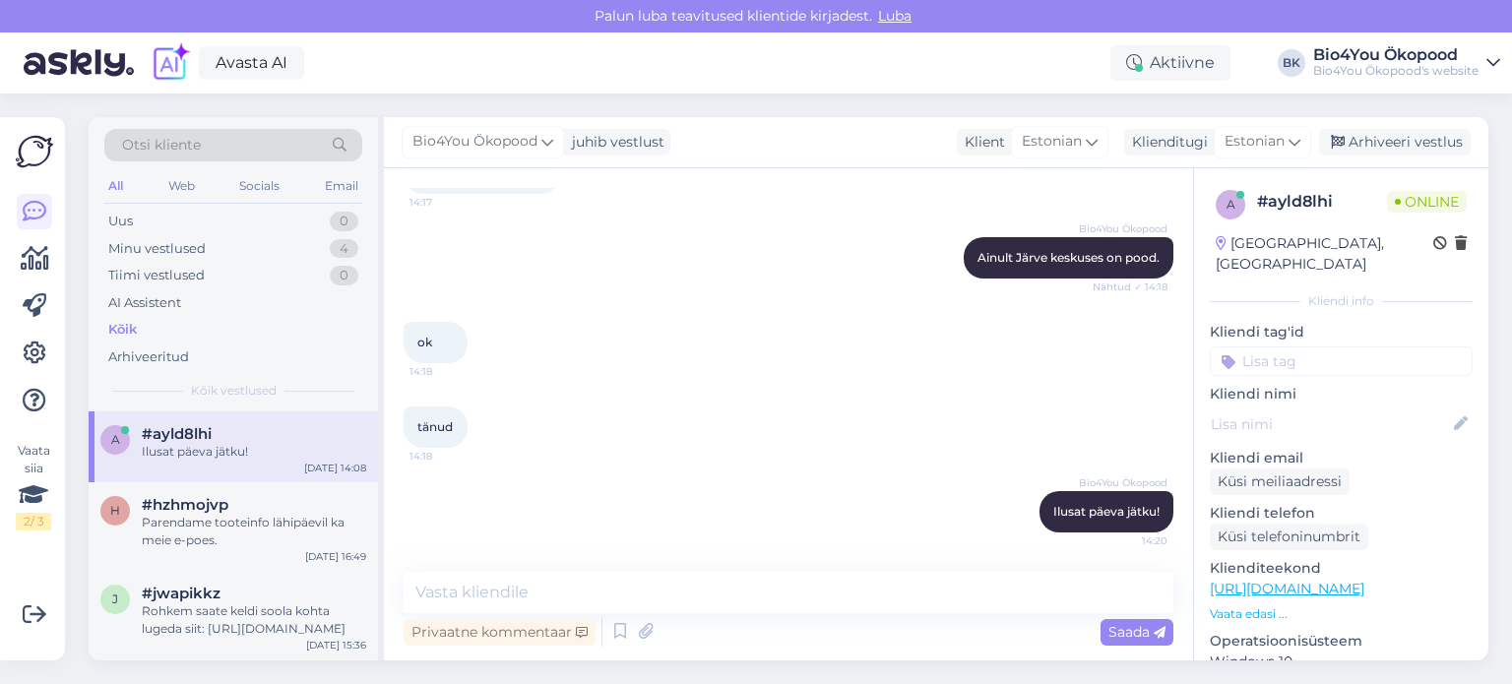
click at [1328, 580] on link "[URL][DOMAIN_NAME]" at bounding box center [1287, 589] width 155 height 18
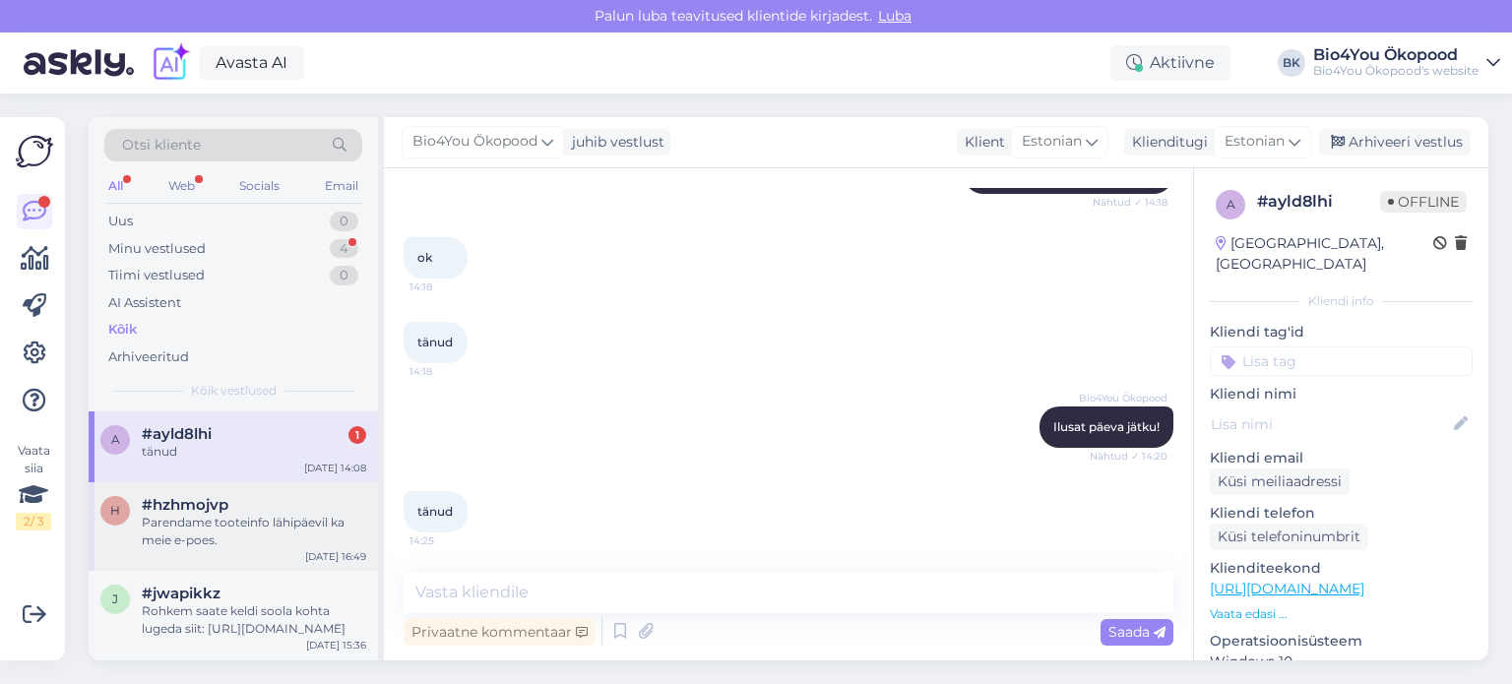
click at [214, 514] on div "Parendame tooteinfo lähipäevil ka meie e-poes." at bounding box center [254, 531] width 225 height 35
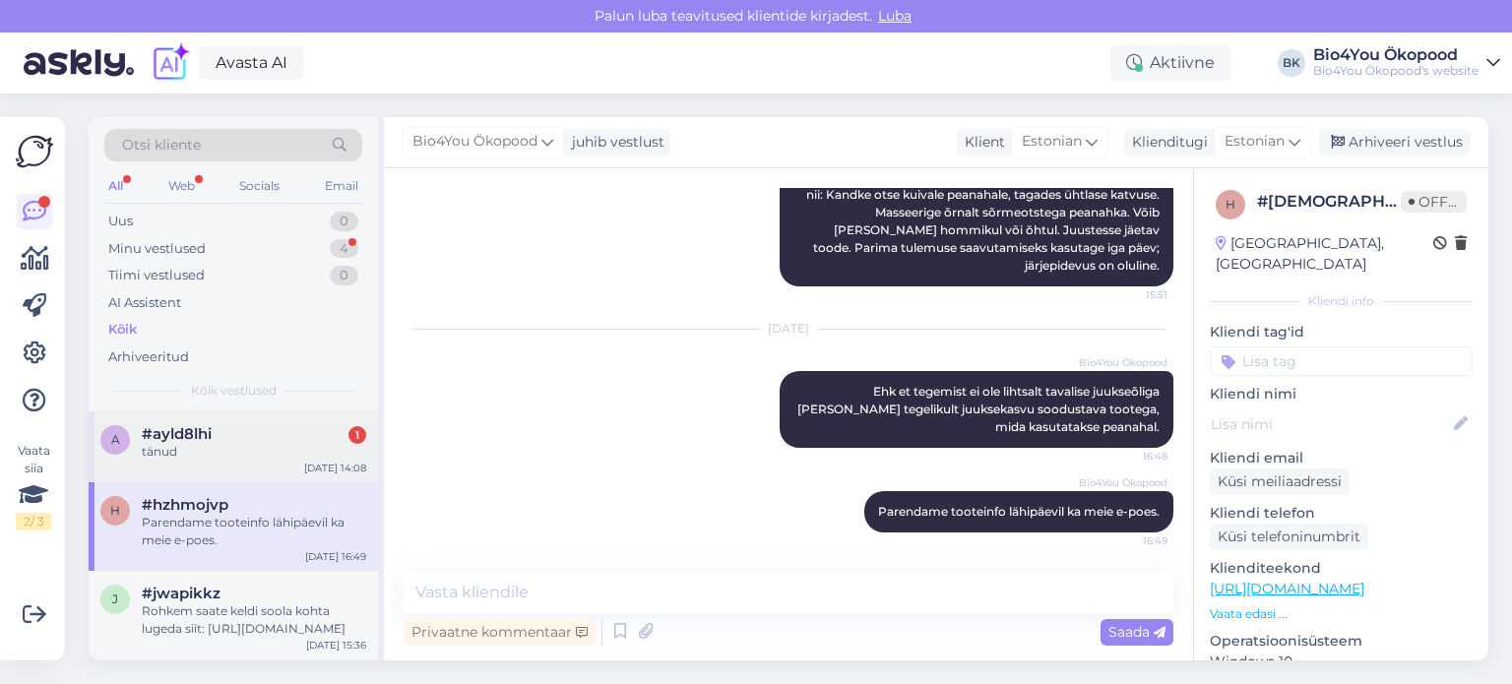
click at [232, 463] on div "a #ayld8lhi 1 tänud [DATE] 14:08" at bounding box center [234, 447] width 290 height 71
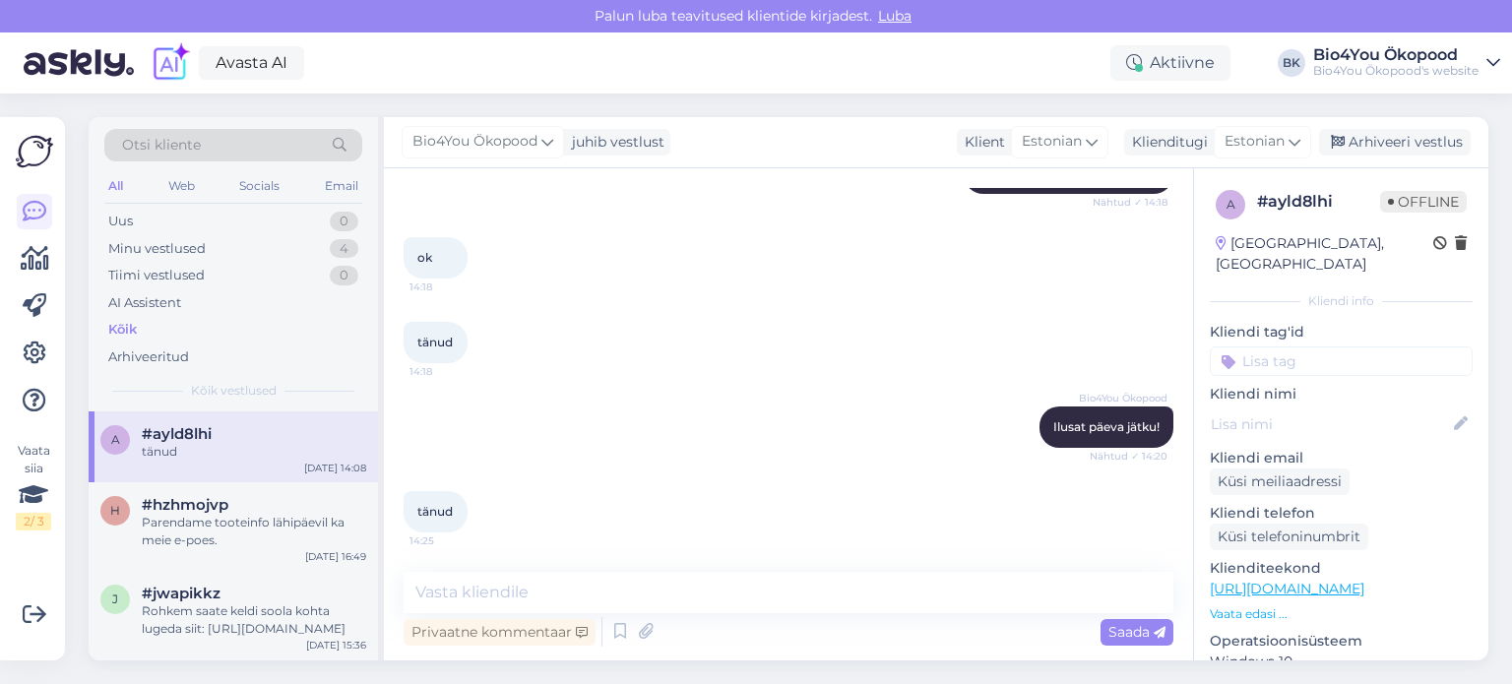
scroll to position [1757, 0]
